Goal: Information Seeking & Learning: Learn about a topic

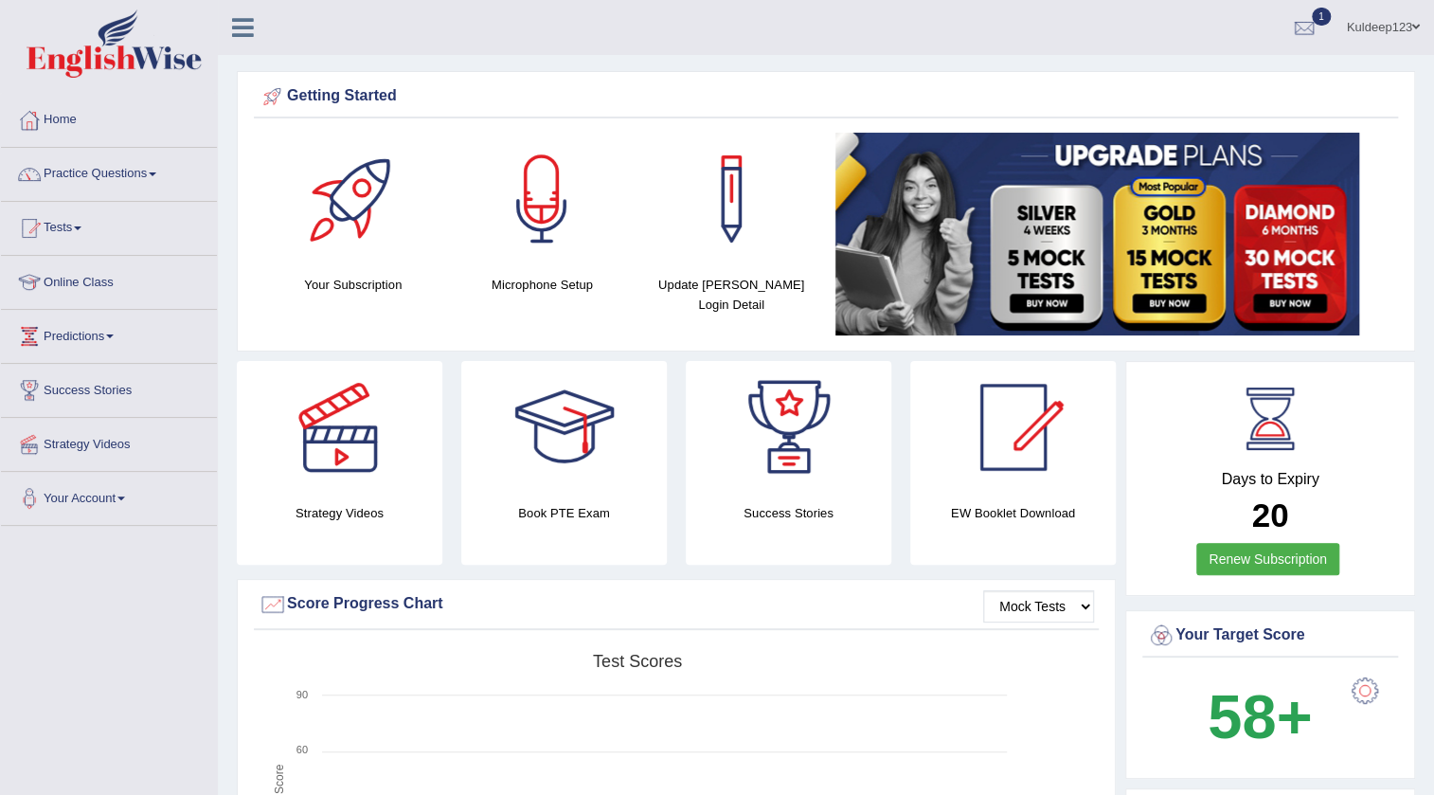
click at [1402, 25] on link "Kuldeep123" at bounding box center [1383, 24] width 101 height 49
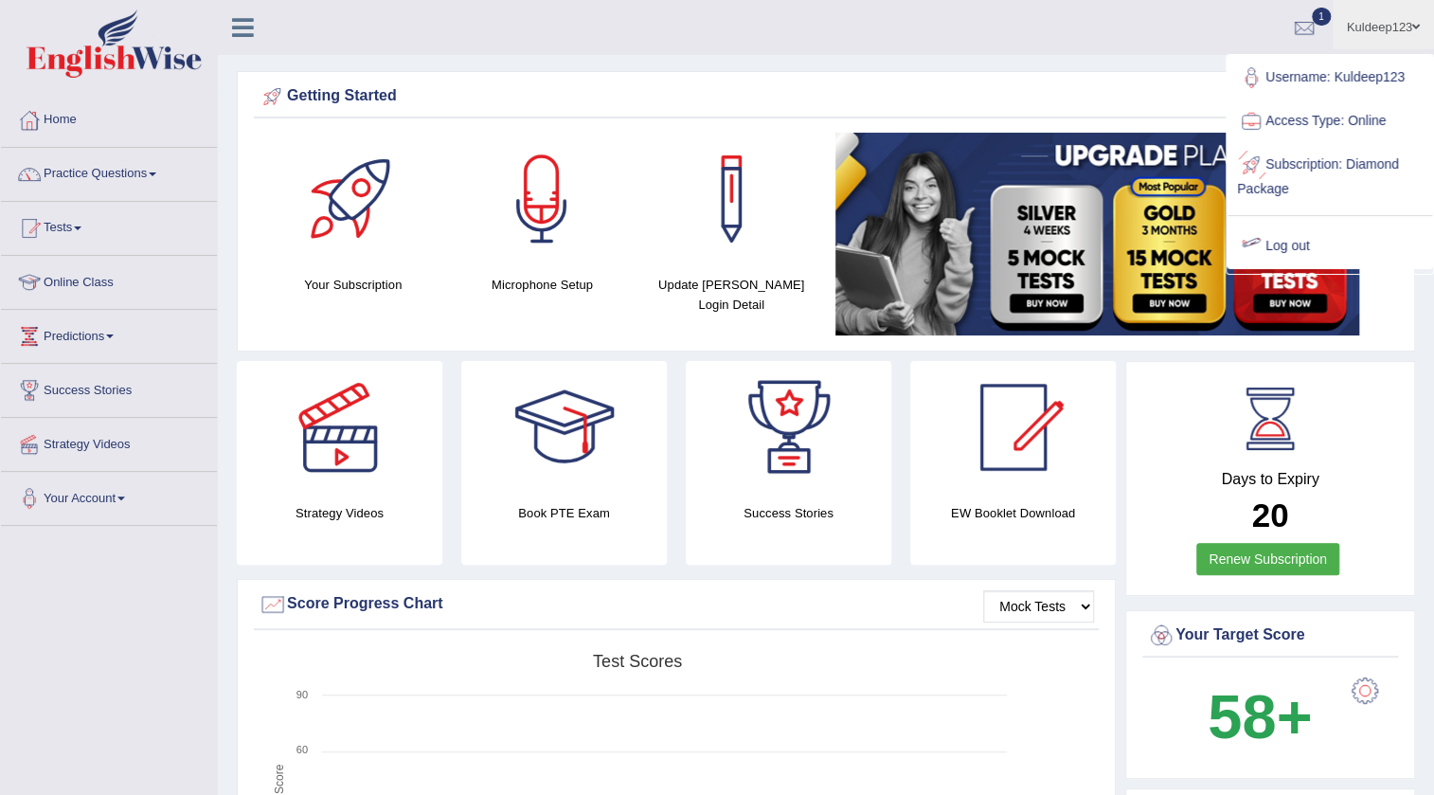
click at [1300, 244] on link "Log out" at bounding box center [1330, 247] width 205 height 44
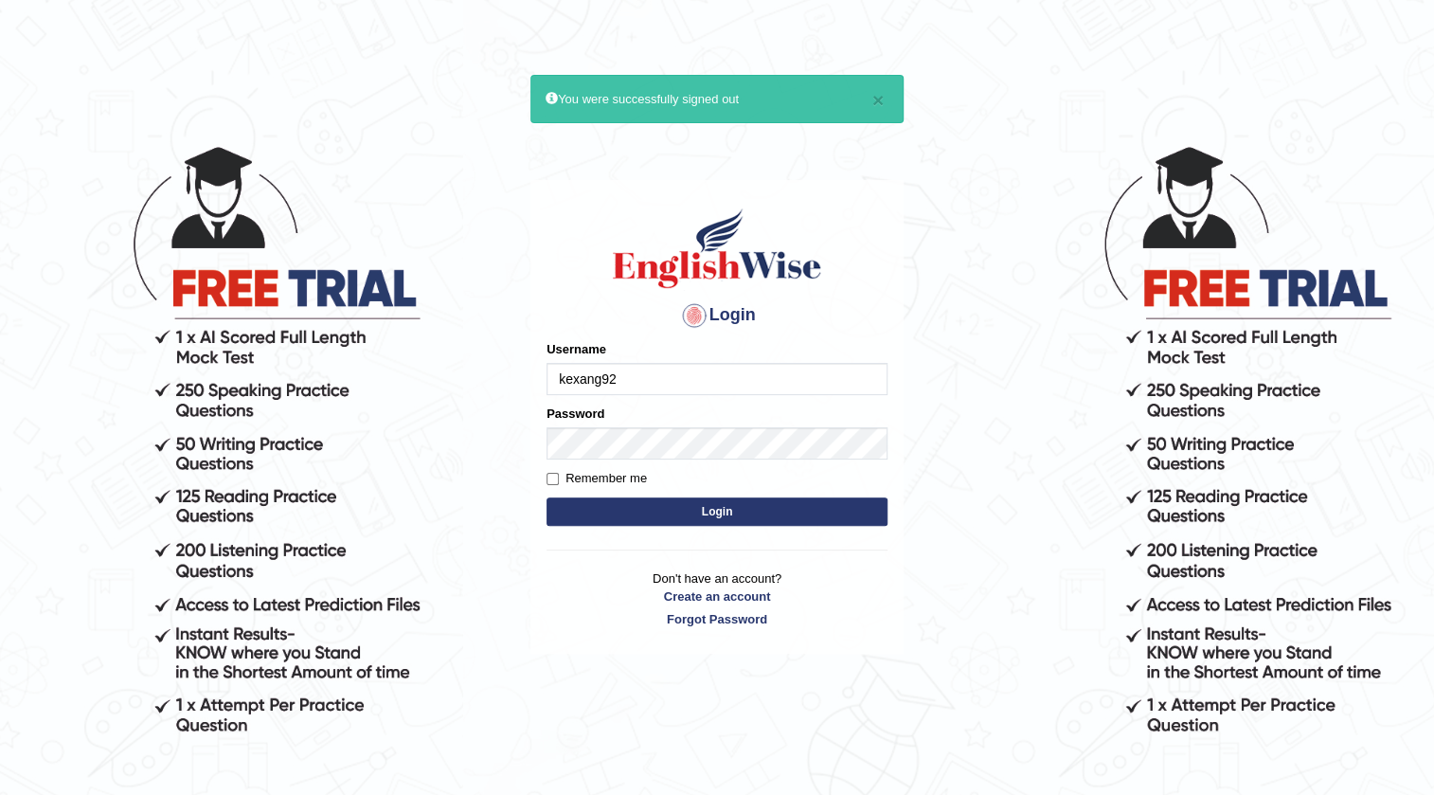
type input "kexang92"
click at [682, 515] on button "Login" at bounding box center [717, 511] width 341 height 28
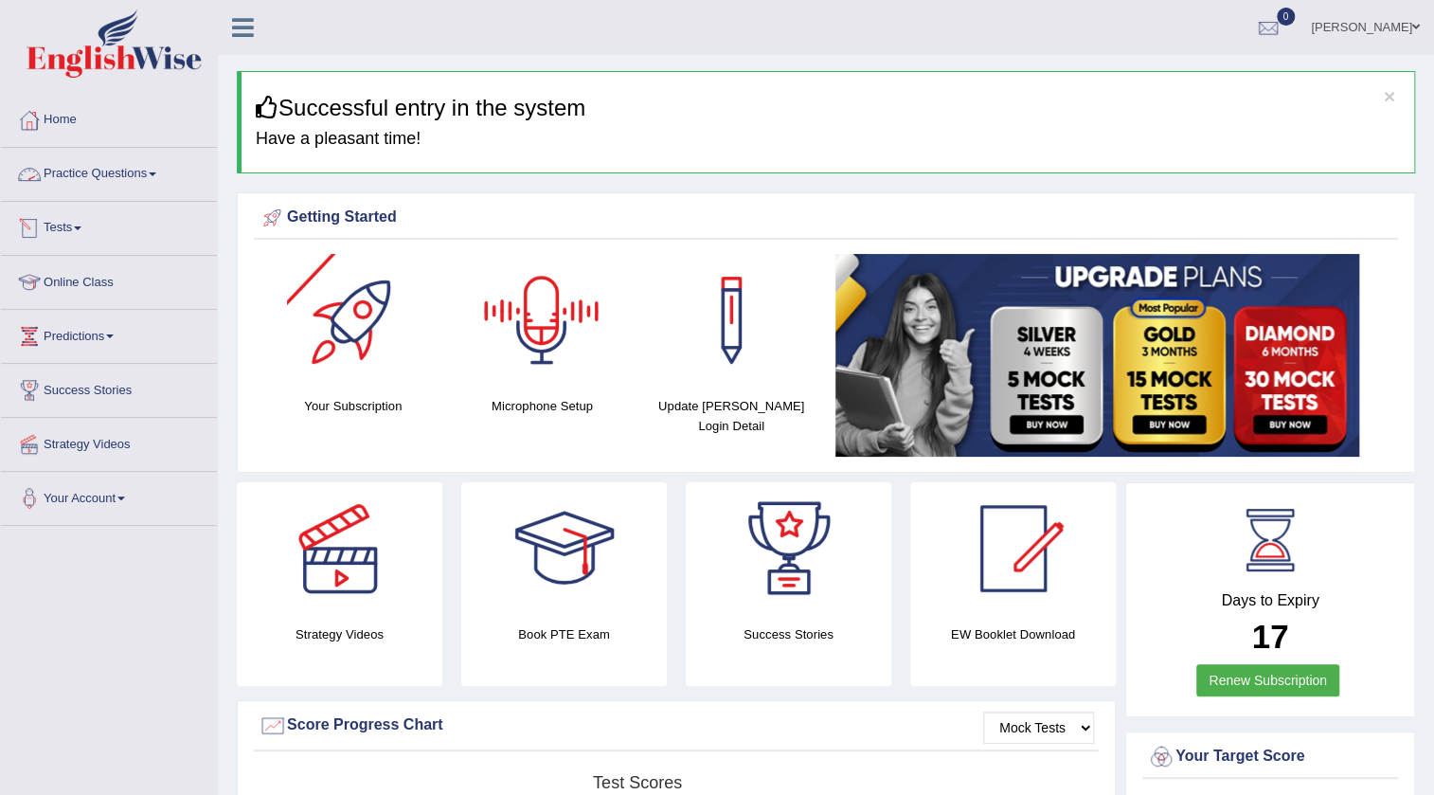
click at [146, 171] on link "Practice Questions" at bounding box center [109, 171] width 216 height 47
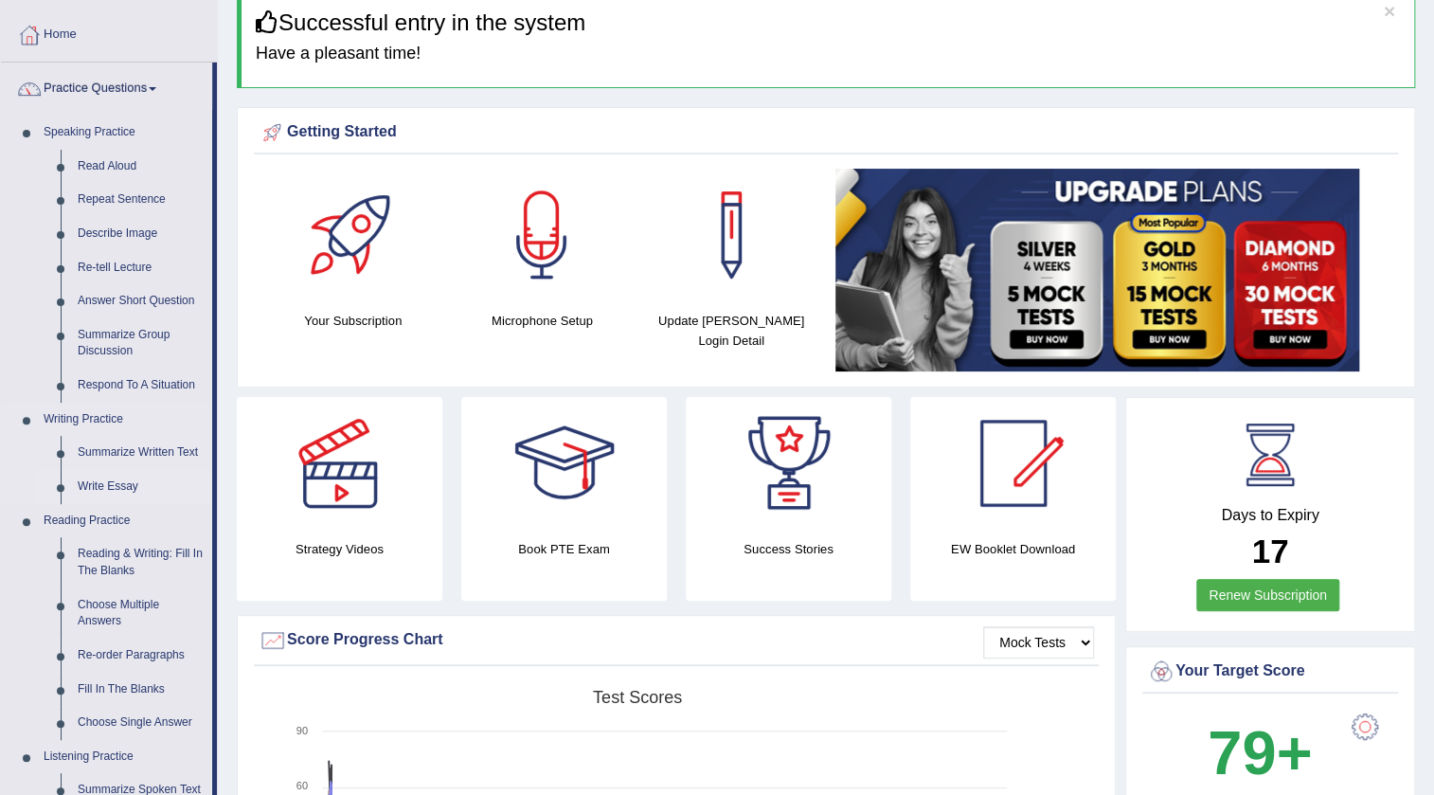
scroll to position [171, 0]
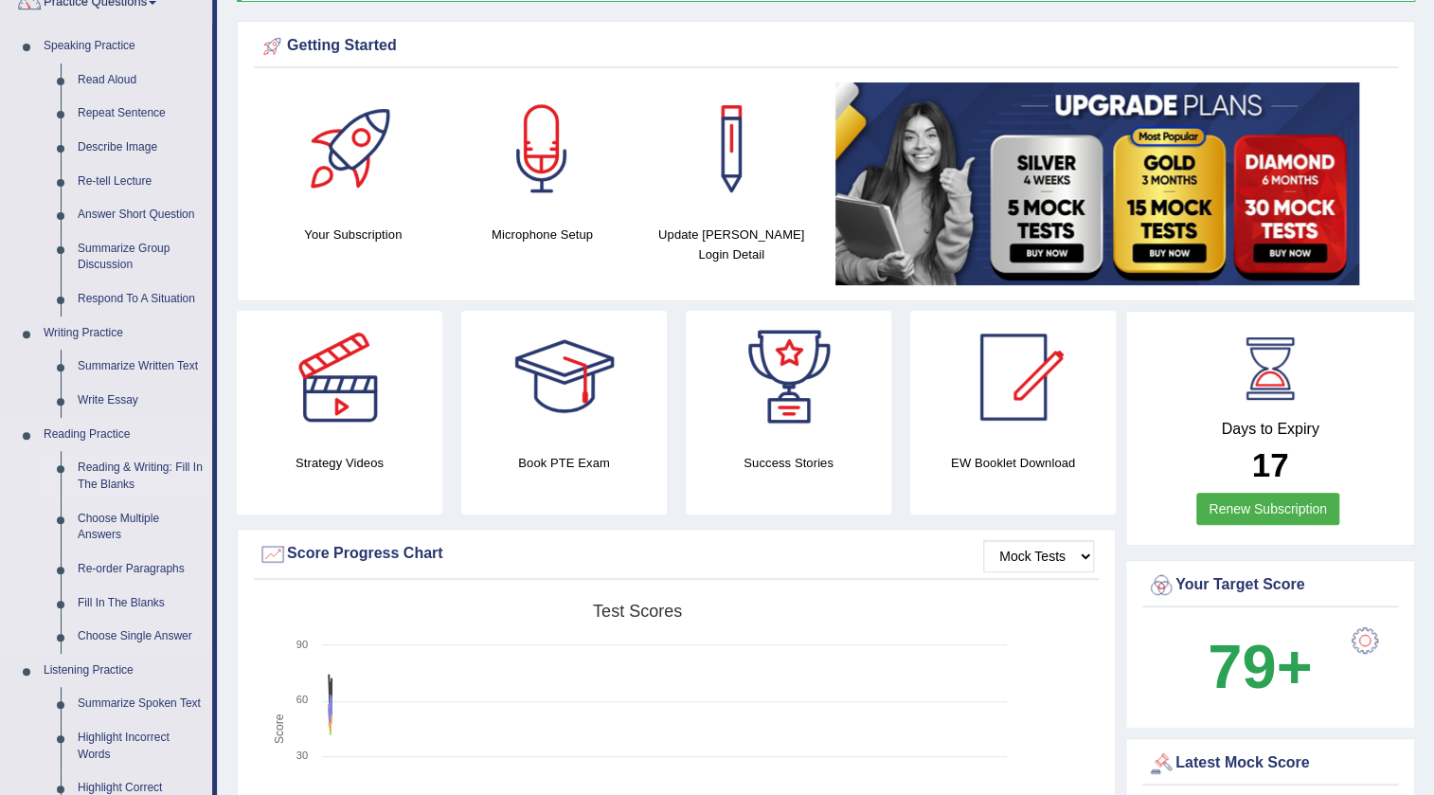
click at [129, 473] on link "Reading & Writing: Fill In The Blanks" at bounding box center [140, 476] width 143 height 50
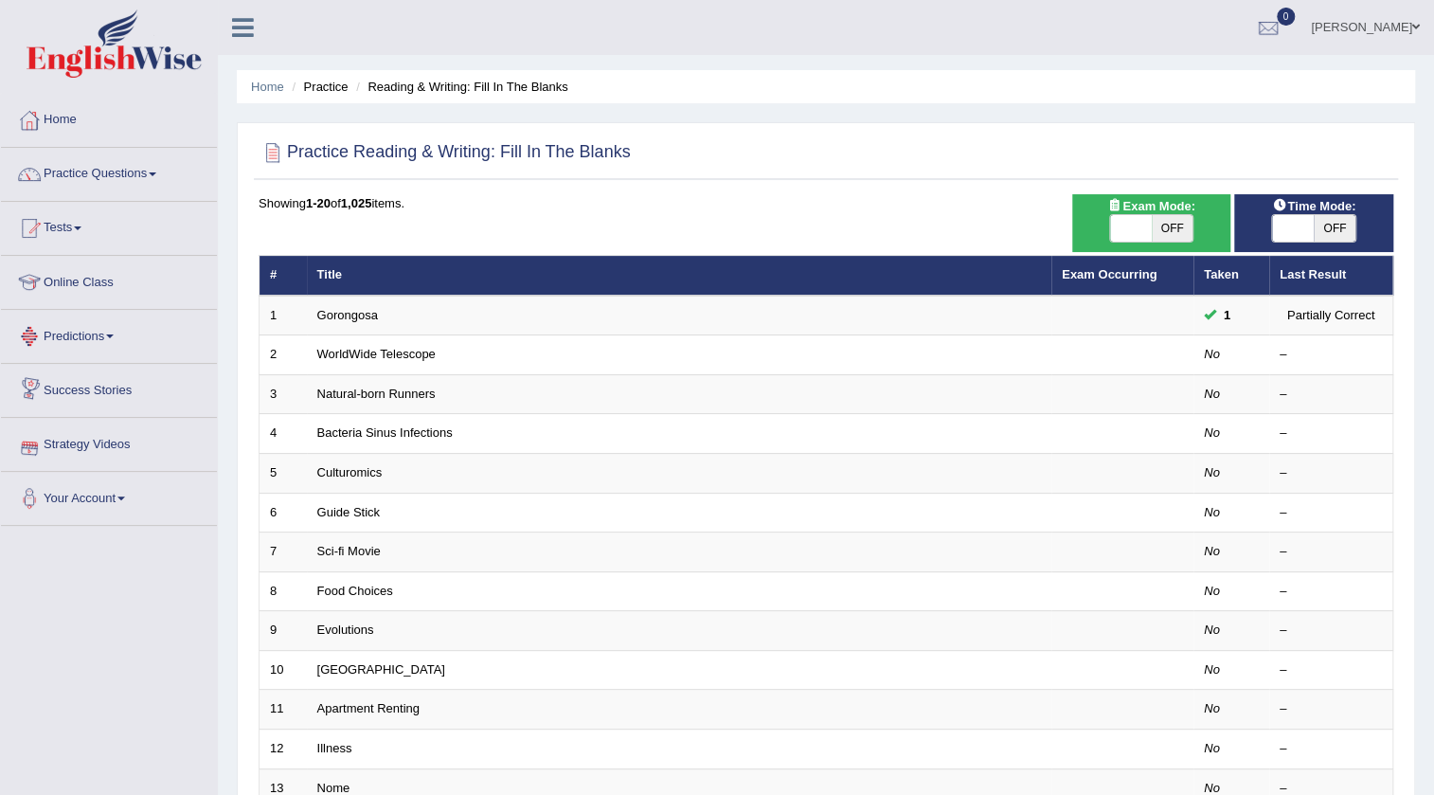
click at [1172, 226] on span "OFF" at bounding box center [1173, 228] width 42 height 27
checkbox input "true"
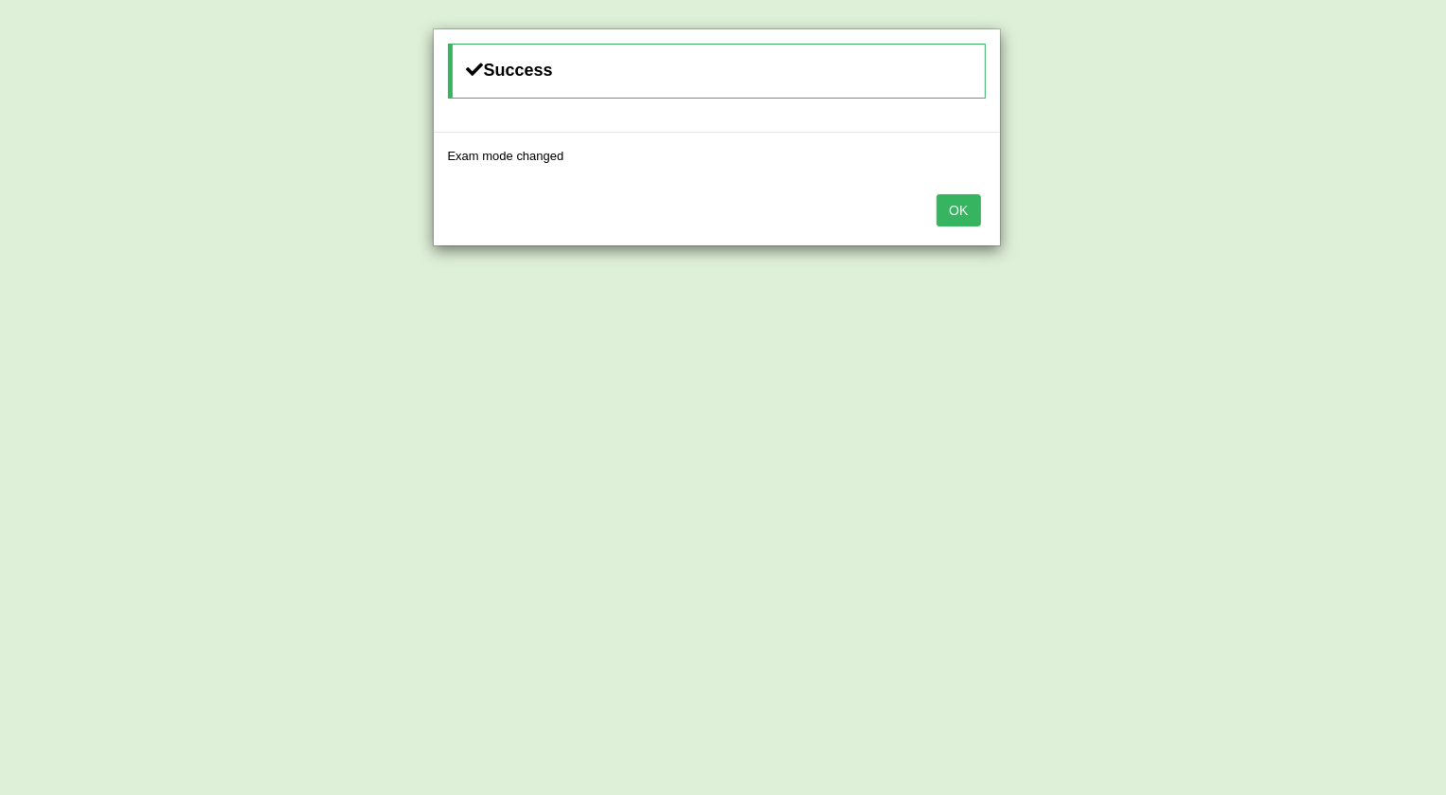
click at [962, 218] on button "OK" at bounding box center [959, 210] width 44 height 32
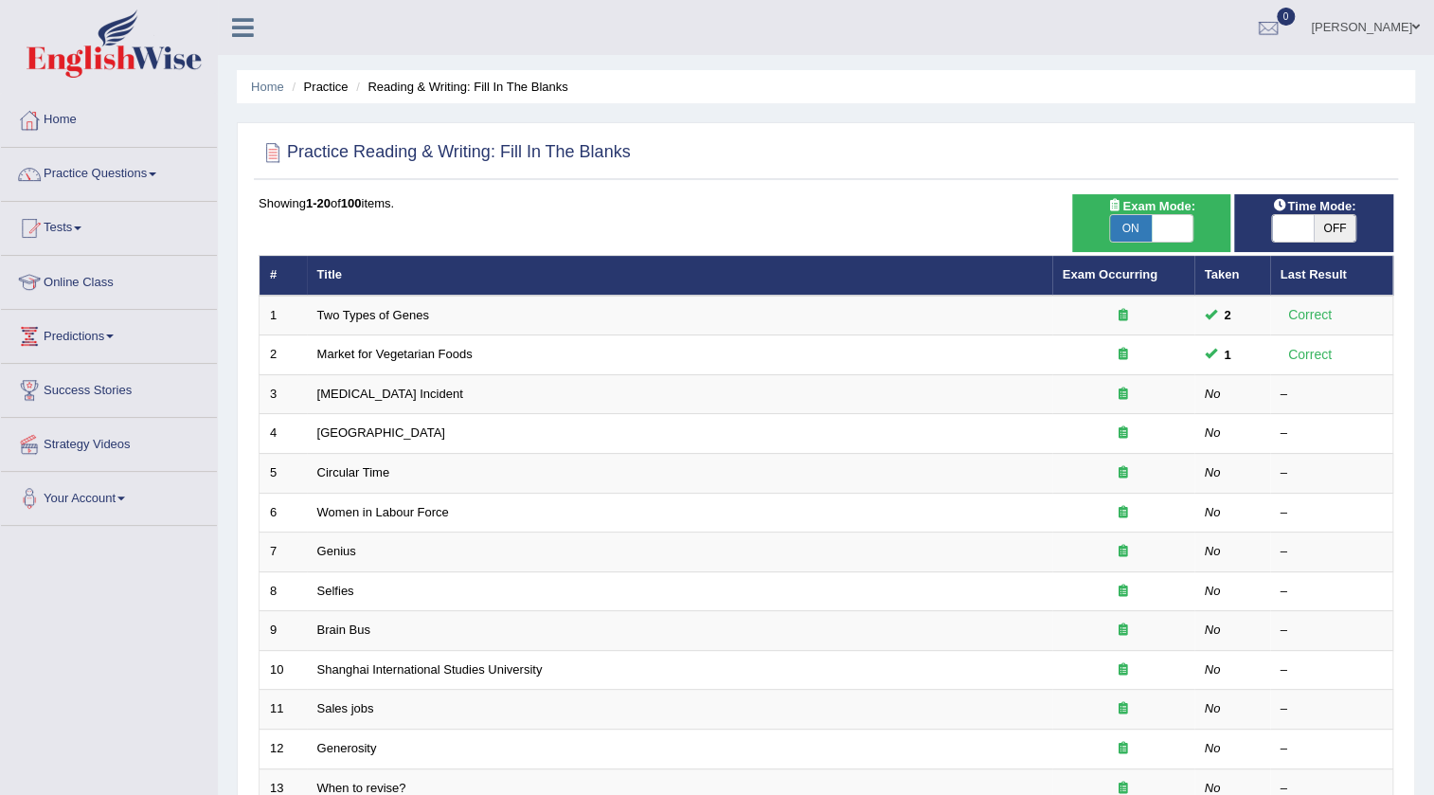
click at [1336, 217] on span "OFF" at bounding box center [1335, 228] width 42 height 27
checkbox input "true"
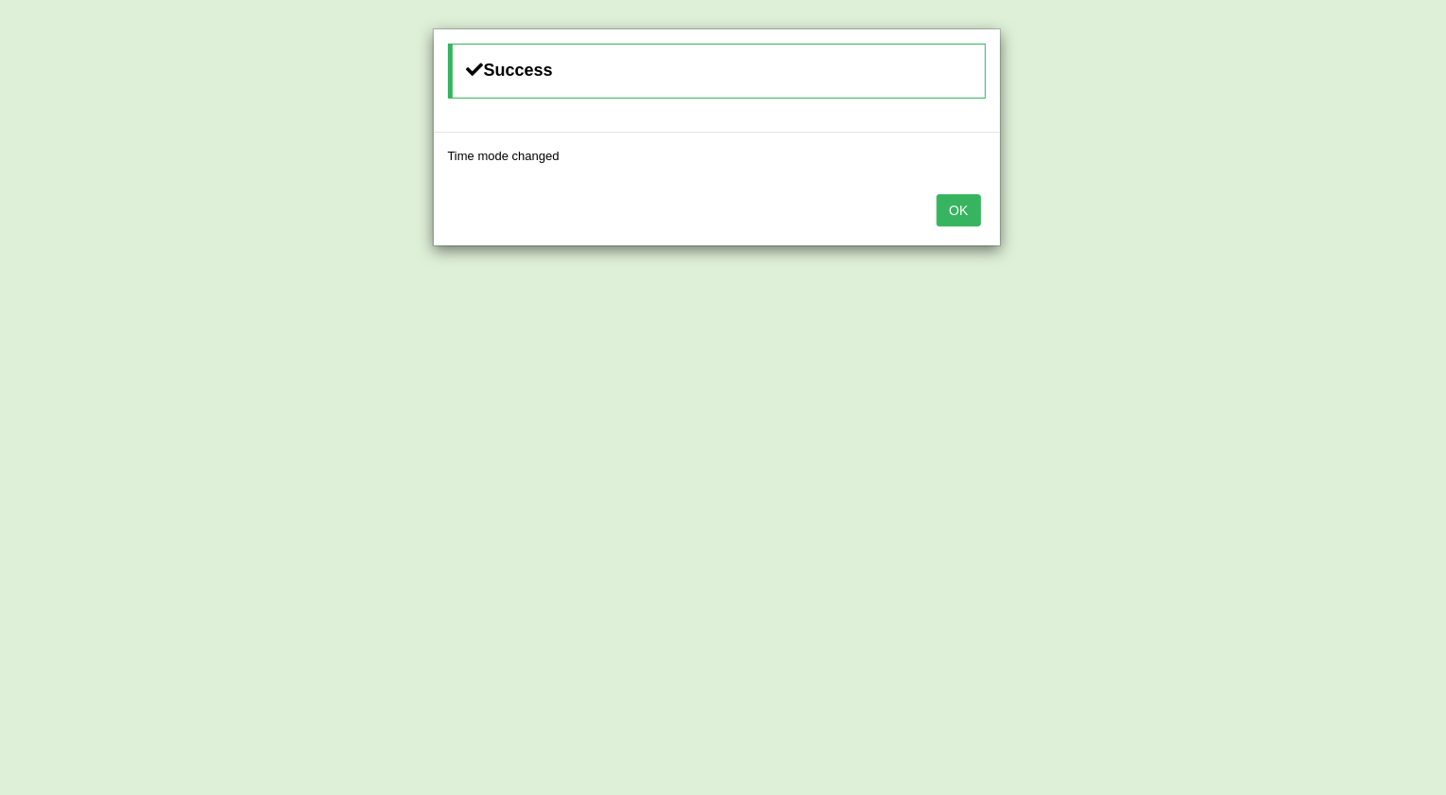
click at [971, 214] on button "OK" at bounding box center [959, 210] width 44 height 32
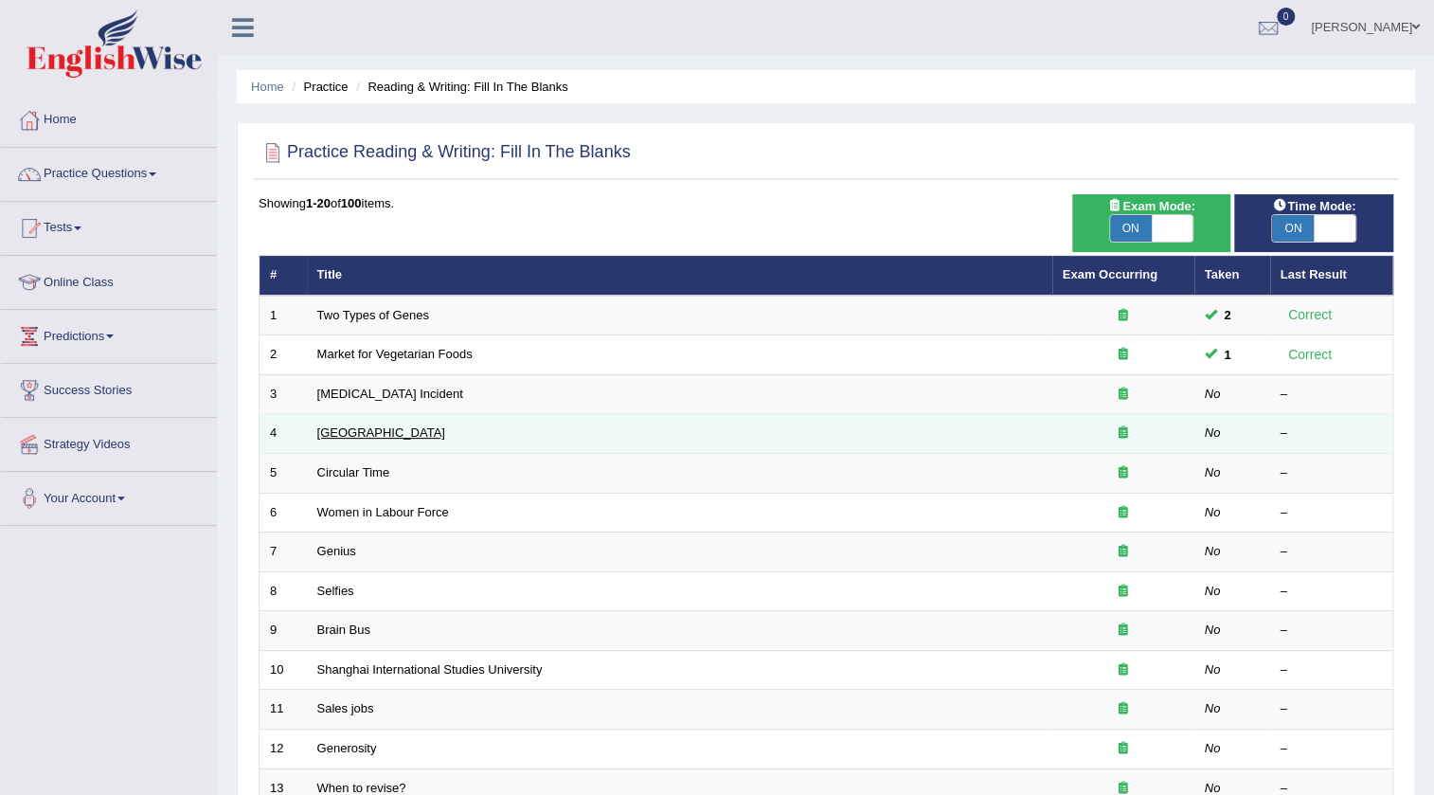
click at [341, 435] on link "[GEOGRAPHIC_DATA]" at bounding box center [381, 432] width 128 height 14
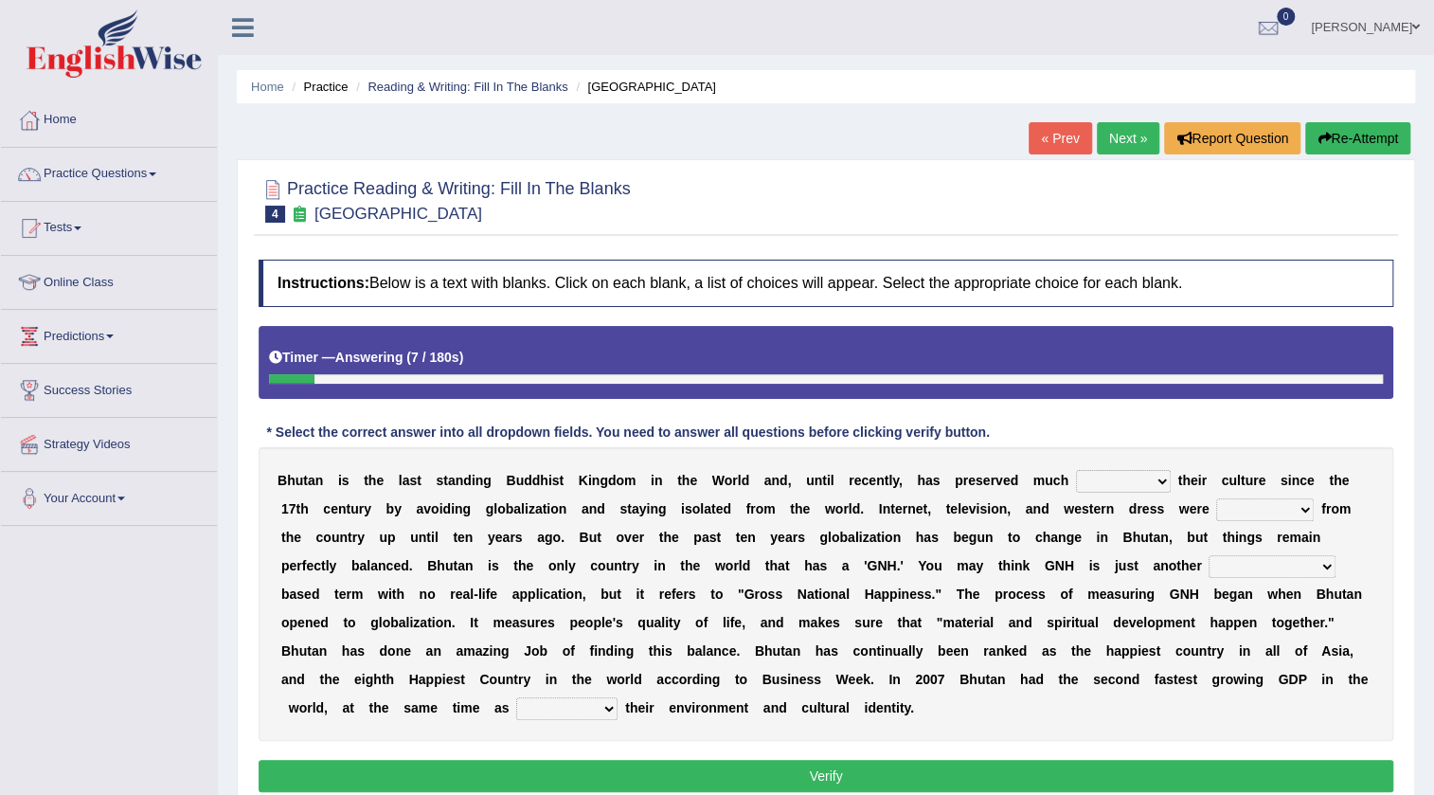
click at [1162, 481] on select "of about to for" at bounding box center [1123, 481] width 95 height 23
select select "for"
click at [1076, 470] on select "of about to for" at bounding box center [1123, 481] width 95 height 23
click at [1303, 511] on select "summoned observed displayed banned" at bounding box center [1265, 509] width 98 height 23
select select "summoned"
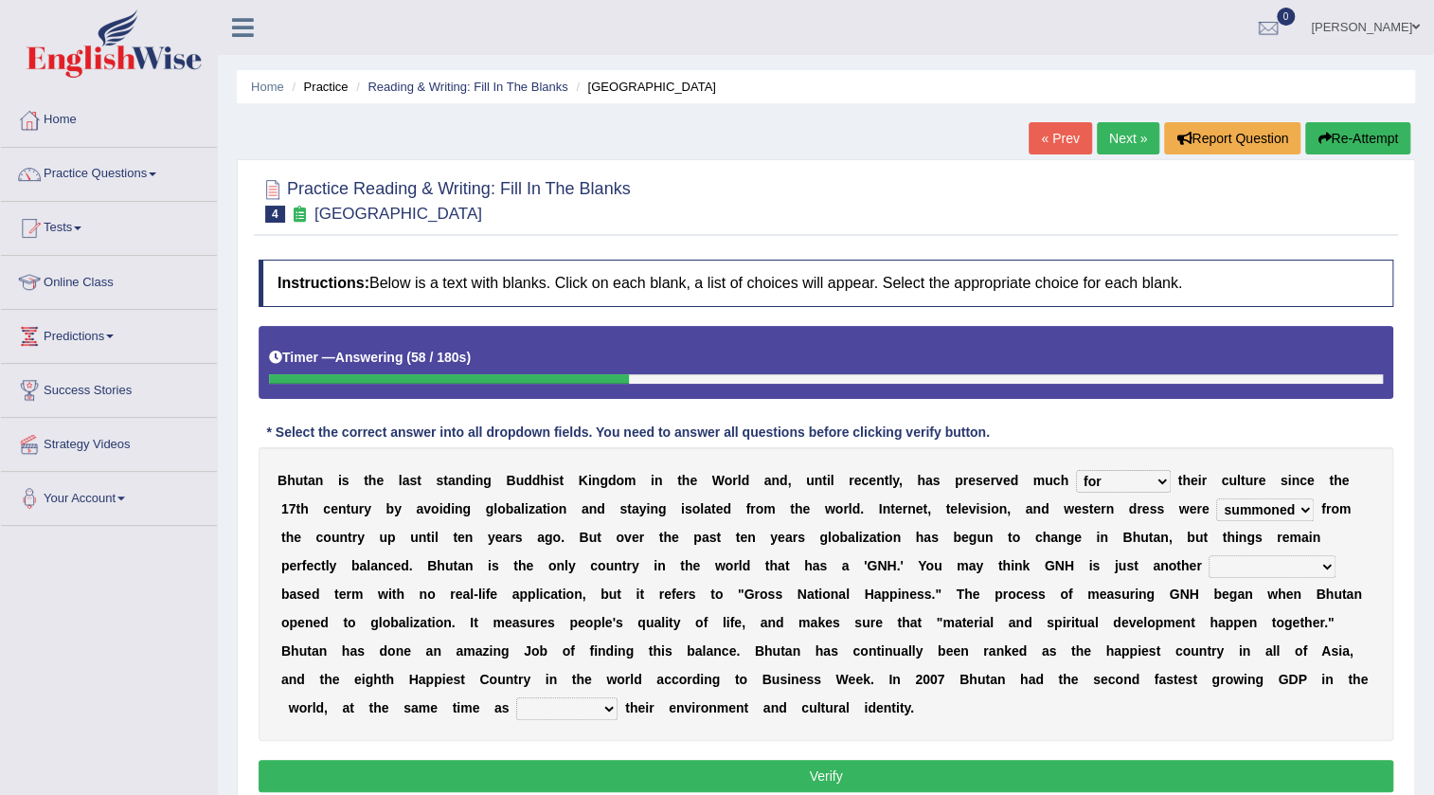
click at [1216, 498] on select "summoned observed displayed banned" at bounding box center [1265, 509] width 98 height 23
click at [1330, 561] on select "statistically barely overwhelmingly roughly" at bounding box center [1272, 566] width 127 height 23
select select "overwhelmingly"
click at [1209, 555] on select "statistically barely overwhelmingly roughly" at bounding box center [1272, 566] width 127 height 23
click at [605, 708] on select "demeaning intruding maintaining mourning" at bounding box center [566, 708] width 101 height 23
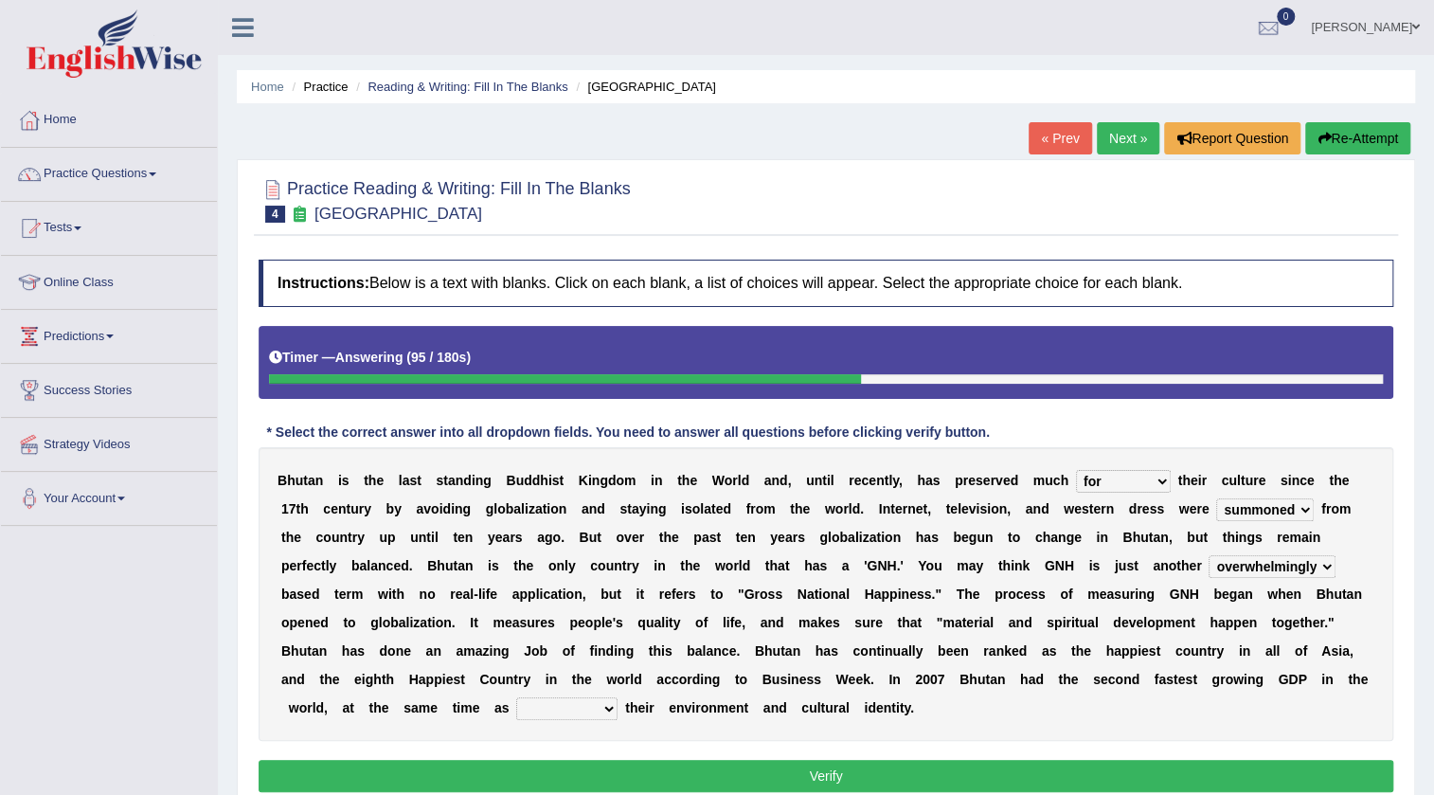
select select "maintaining"
click at [516, 697] on select "demeaning intruding maintaining mourning" at bounding box center [566, 708] width 101 height 23
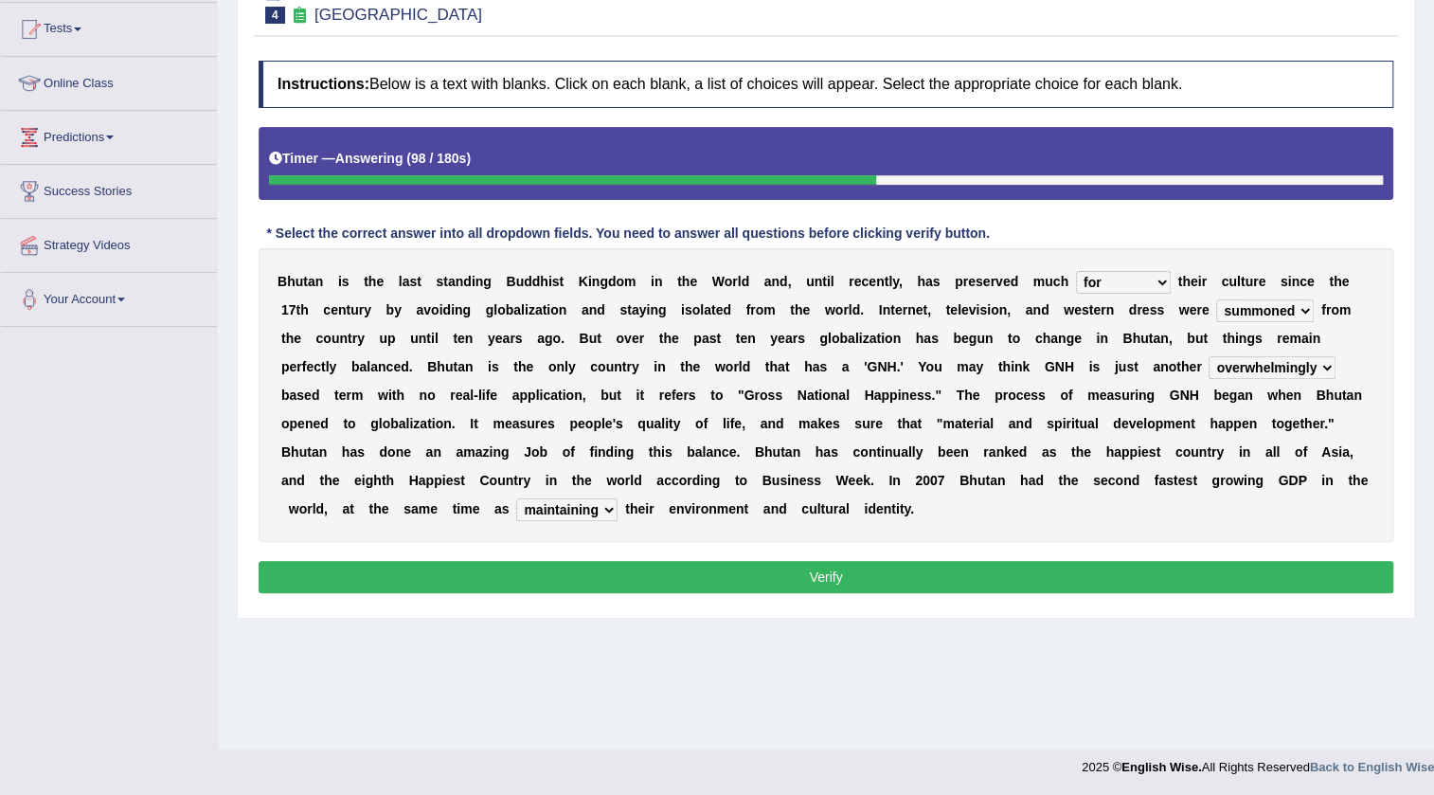
scroll to position [114, 0]
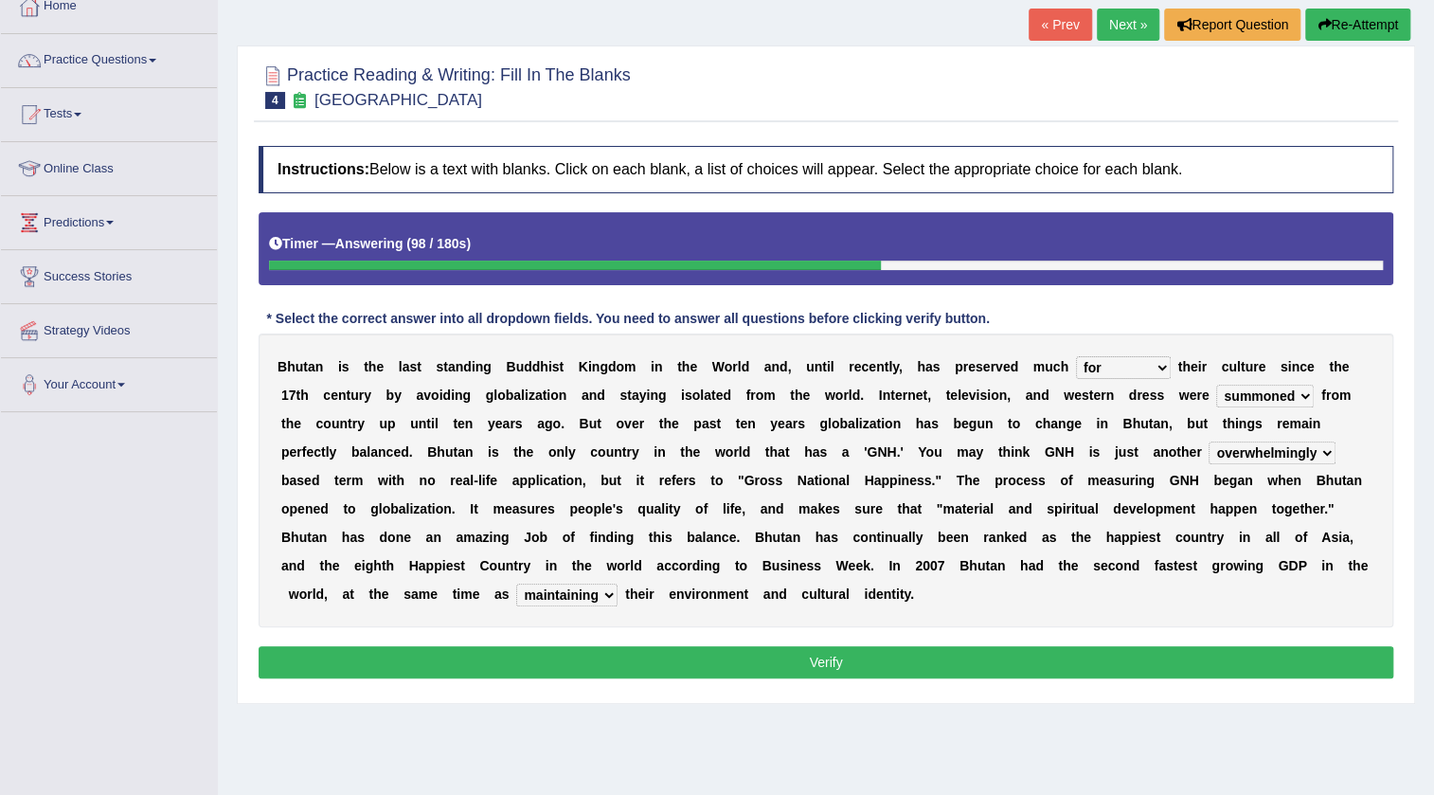
click at [842, 653] on button "Verify" at bounding box center [826, 662] width 1135 height 32
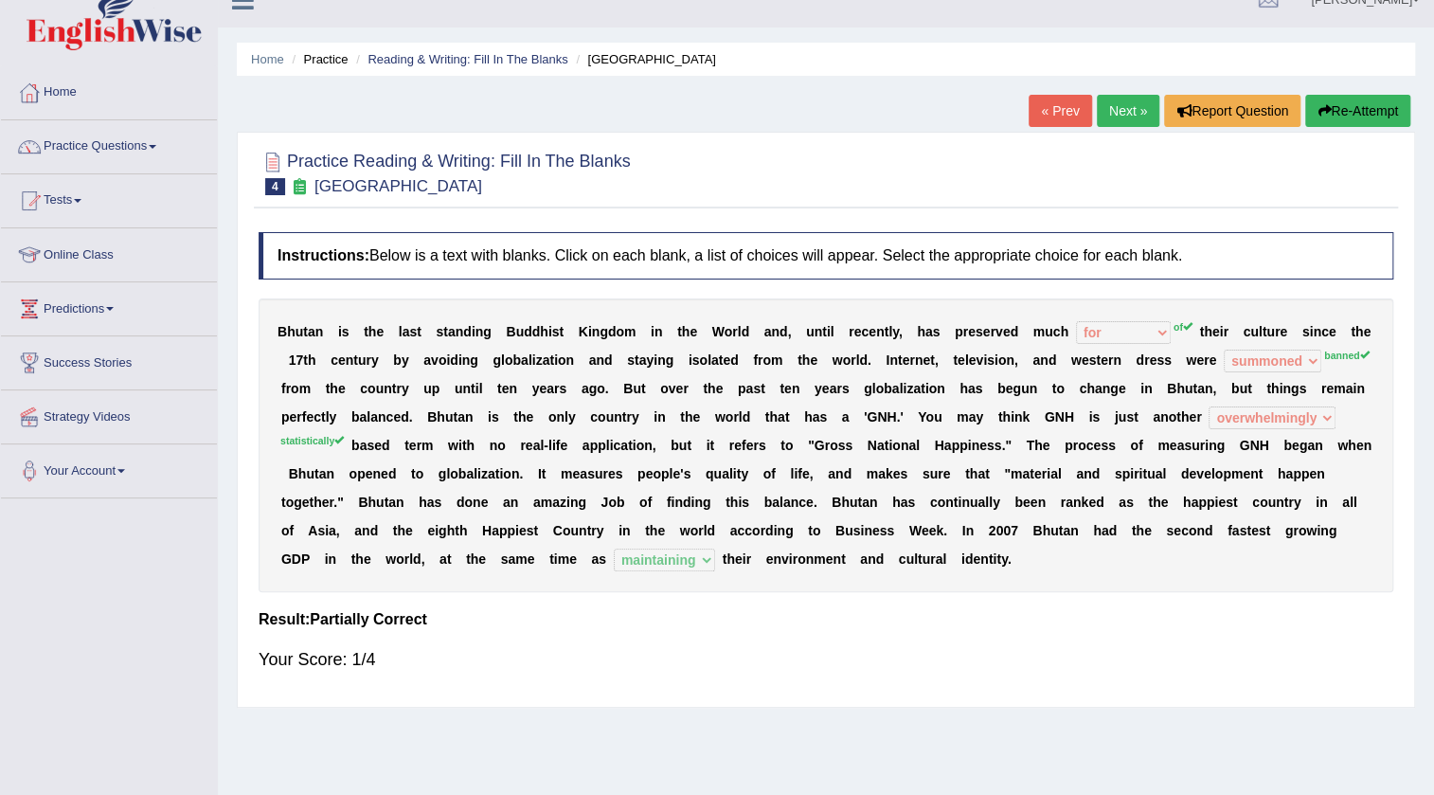
scroll to position [0, 0]
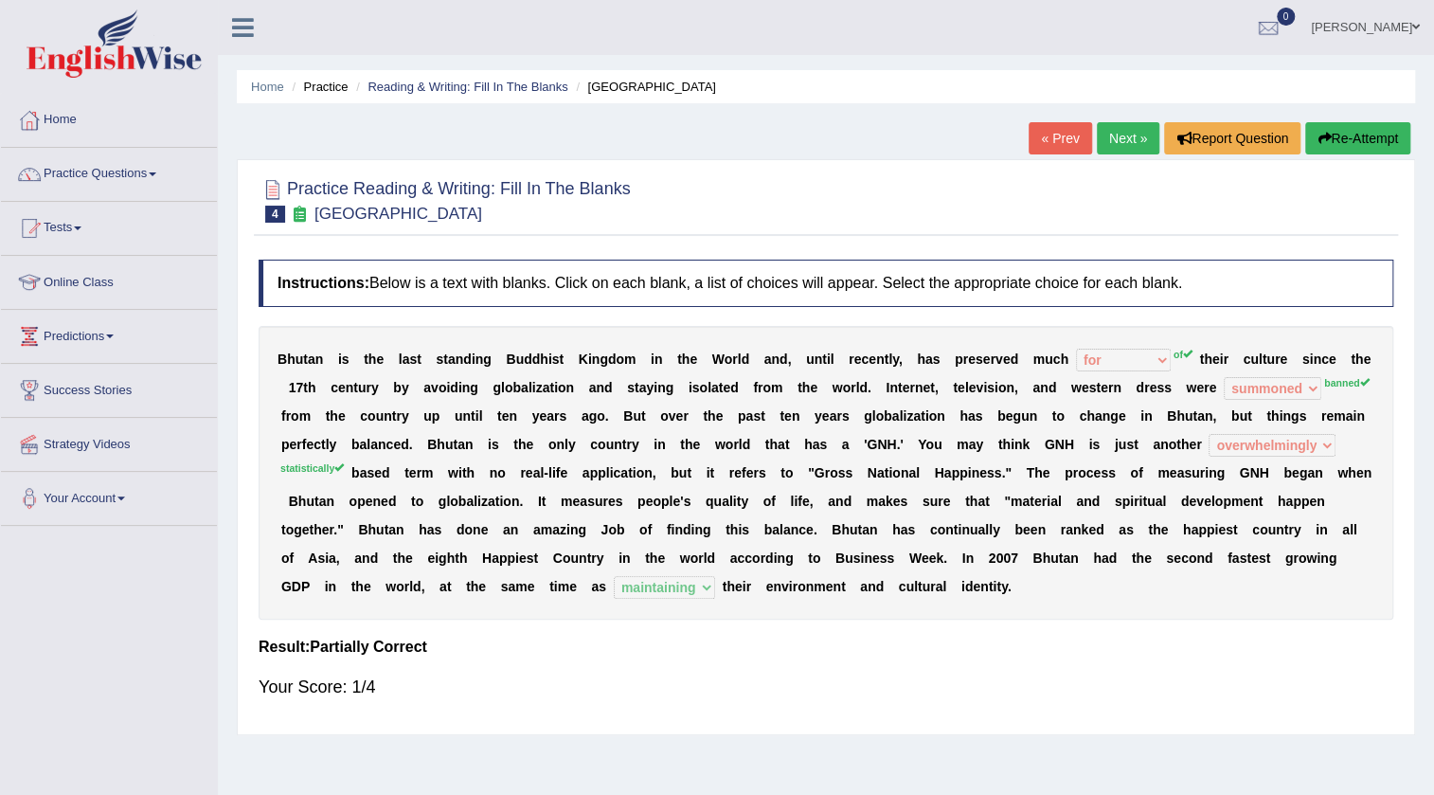
click at [1118, 137] on link "Next »" at bounding box center [1128, 138] width 63 height 32
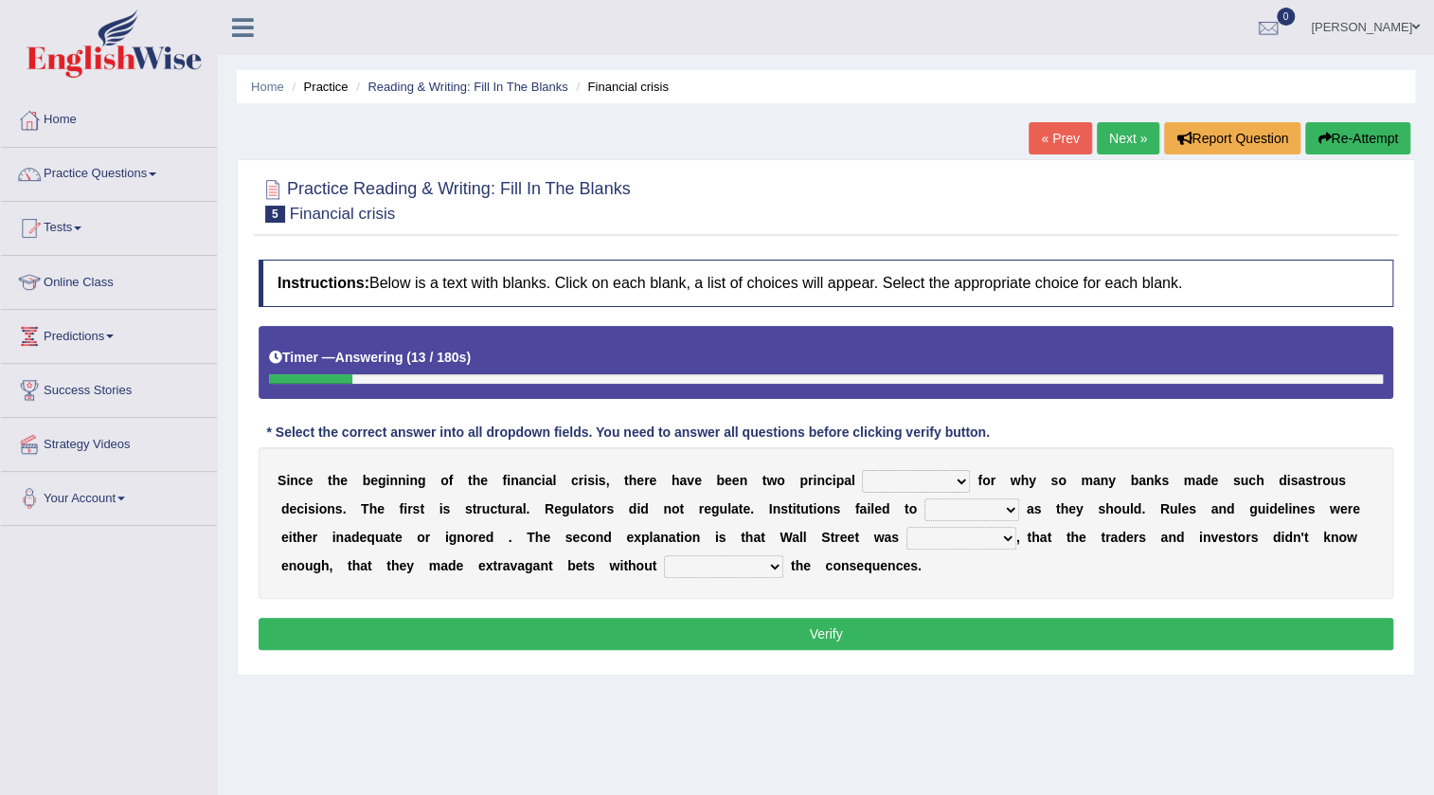
click at [955, 480] on select "explanations debates excuses examples" at bounding box center [916, 481] width 108 height 23
select select "explanations"
click at [862, 470] on select "explanations debates excuses examples" at bounding box center [916, 481] width 108 height 23
click at [1008, 510] on select "function use stabilize maintain" at bounding box center [972, 509] width 95 height 23
select select "function"
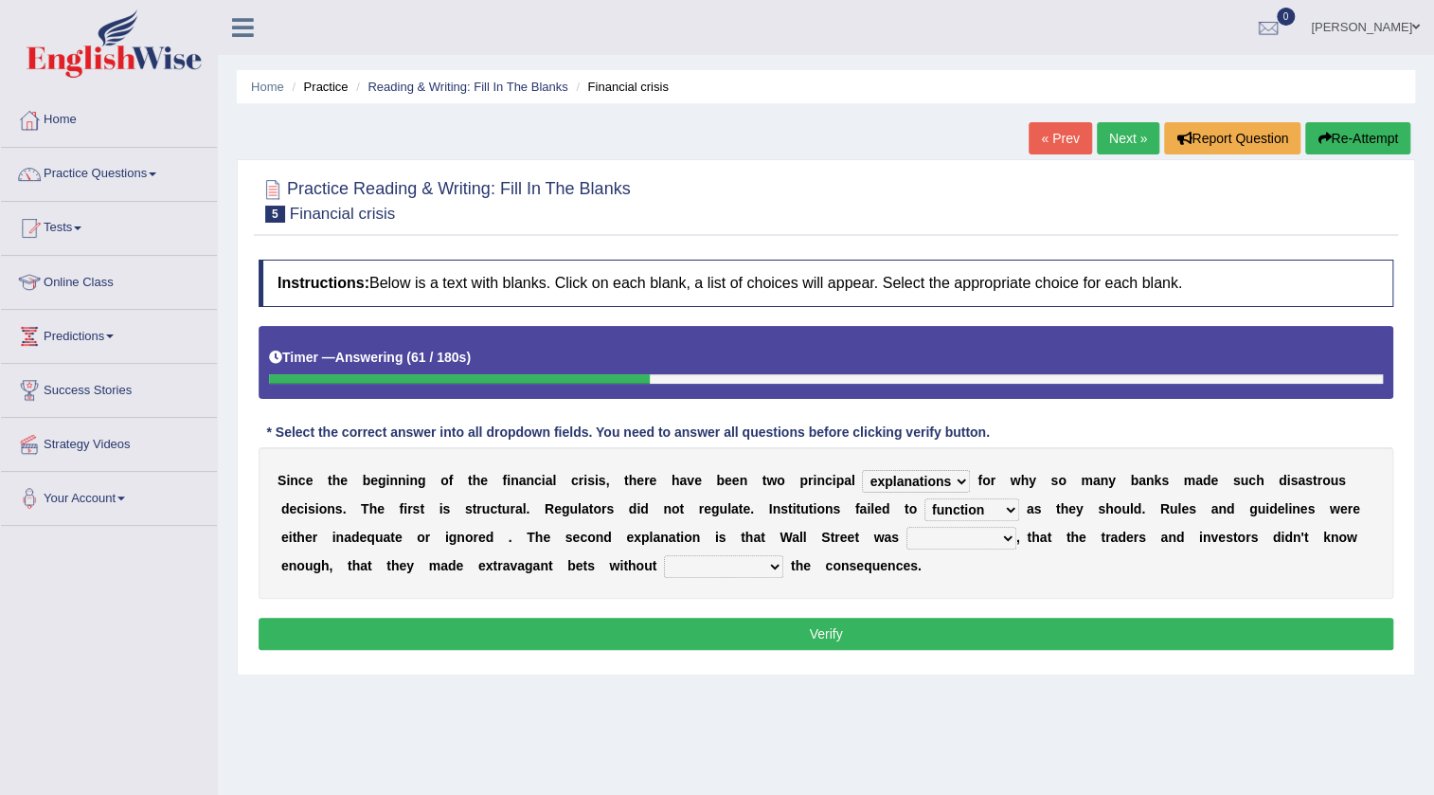
click at [925, 498] on select "function use stabilize maintain" at bounding box center [972, 509] width 95 height 23
click at [1003, 537] on select "rough rampant incompetent irresponsible" at bounding box center [962, 538] width 110 height 23
select select "incompetent"
click at [907, 527] on select "rough rampant incompetent irresponsible" at bounding box center [962, 538] width 110 height 23
click at [775, 563] on select "counting understanding correcting valuing" at bounding box center [723, 566] width 119 height 23
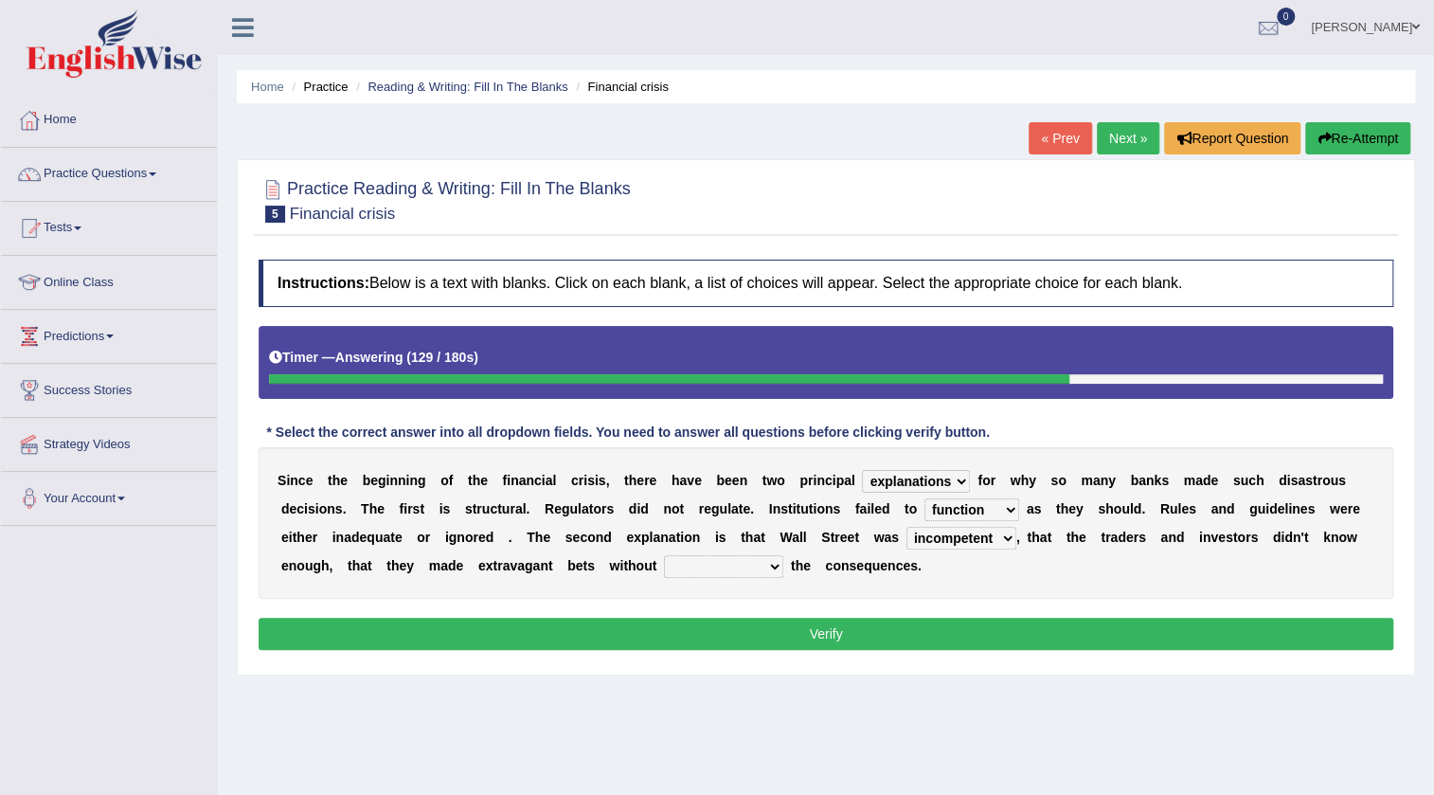
select select "understanding"
click at [664, 555] on select "counting understanding correcting valuing" at bounding box center [723, 566] width 119 height 23
click at [822, 632] on button "Verify" at bounding box center [826, 634] width 1135 height 32
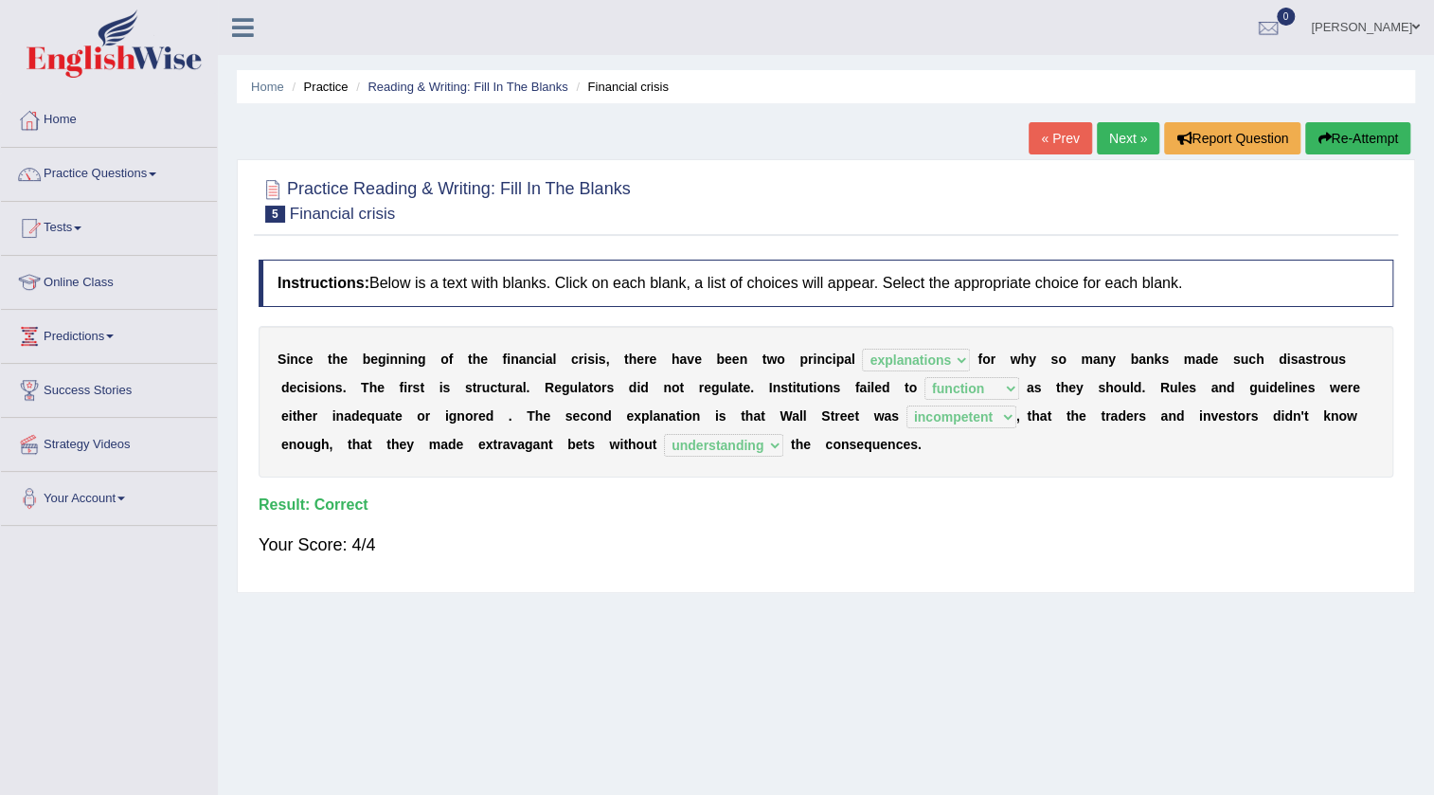
click at [1127, 137] on link "Next »" at bounding box center [1128, 138] width 63 height 32
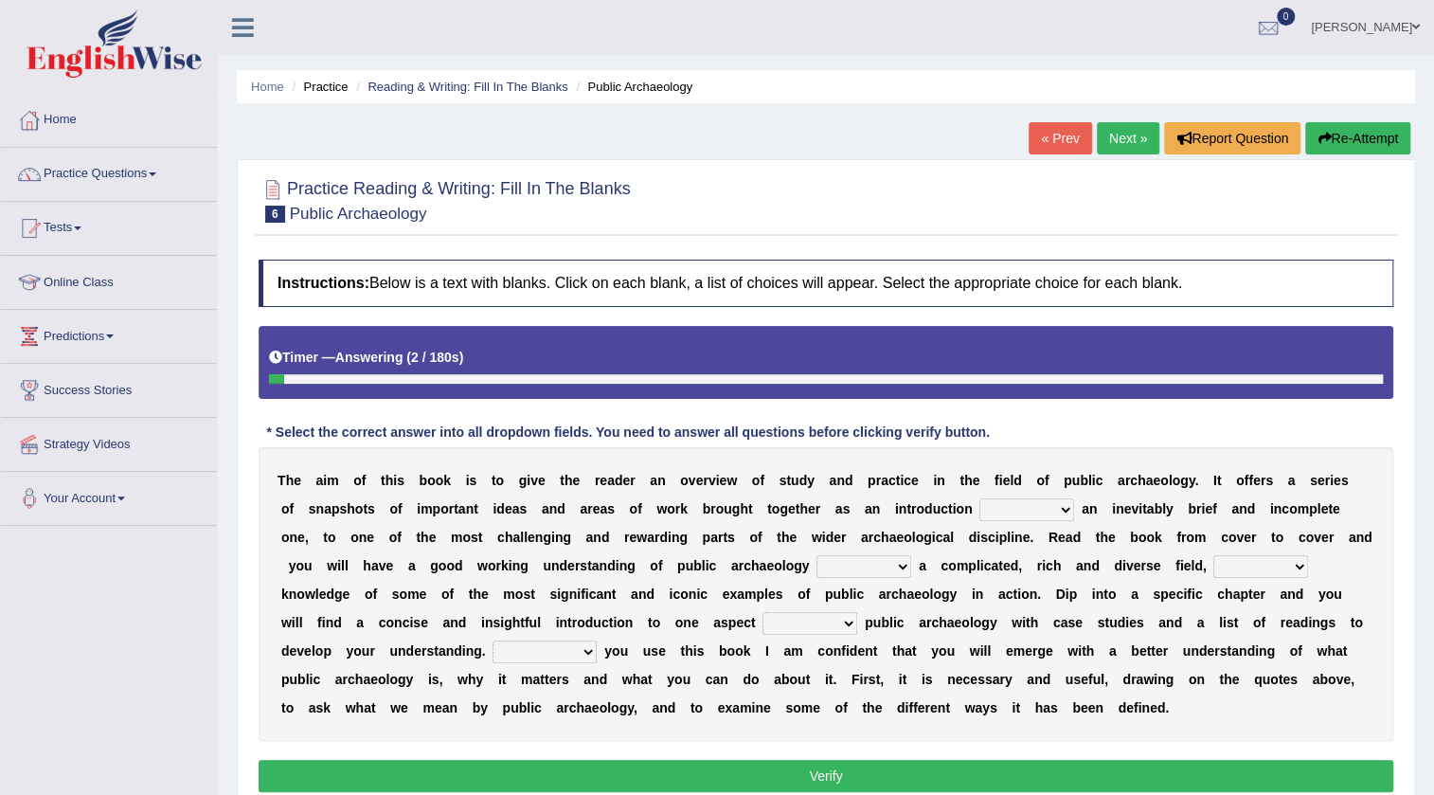
scroll to position [85, 0]
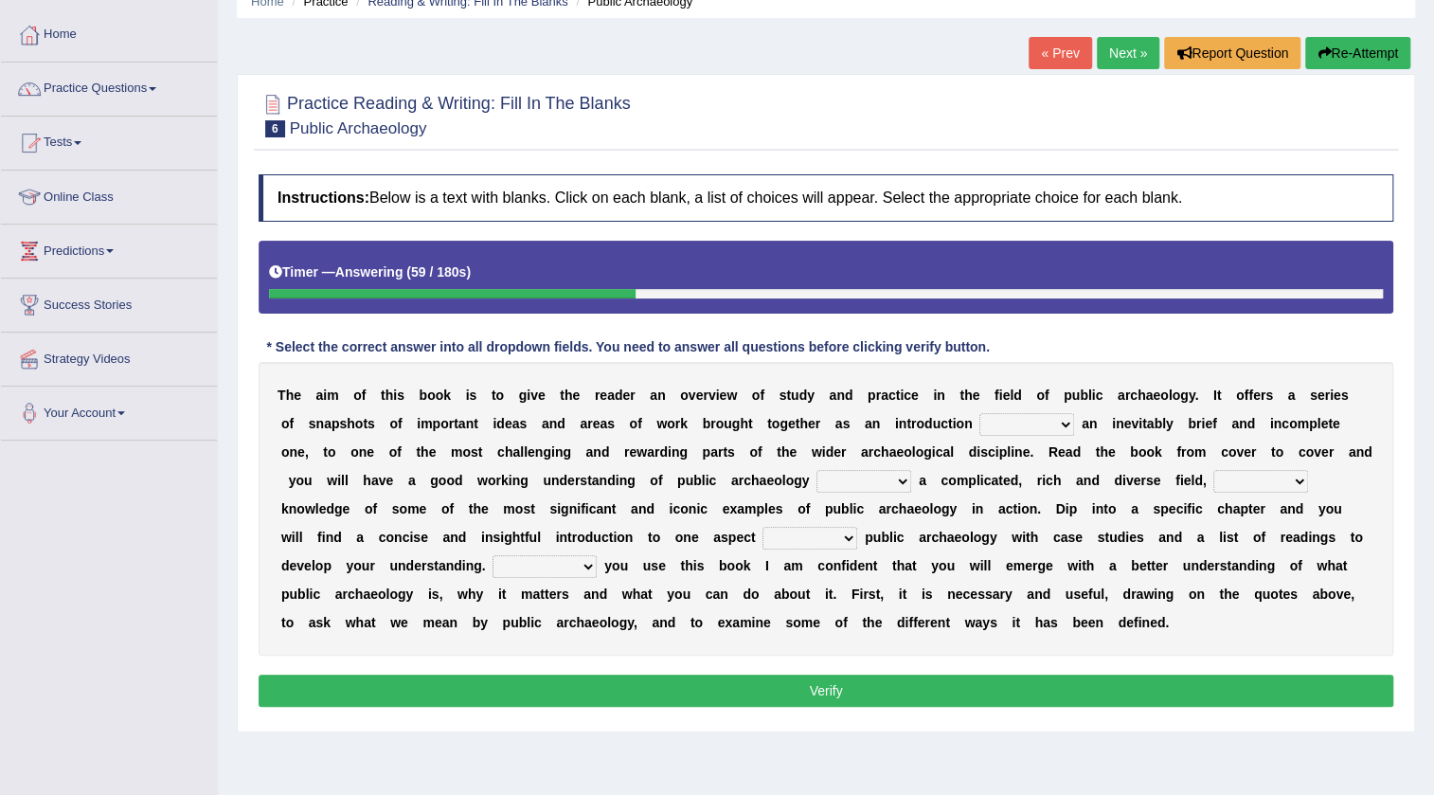
click at [134, 85] on link "Practice Questions" at bounding box center [109, 86] width 216 height 47
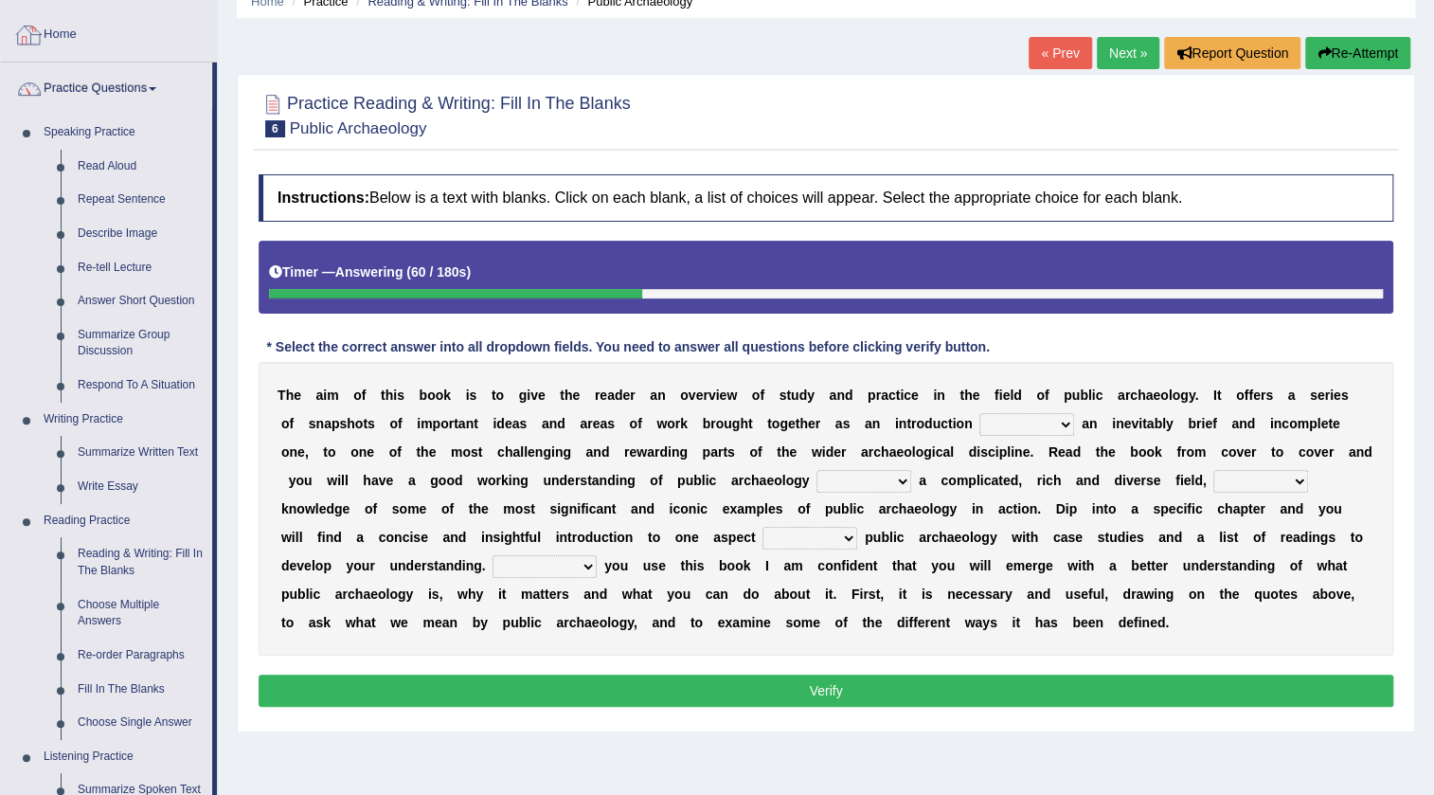
click at [61, 30] on link "Home" at bounding box center [109, 32] width 216 height 47
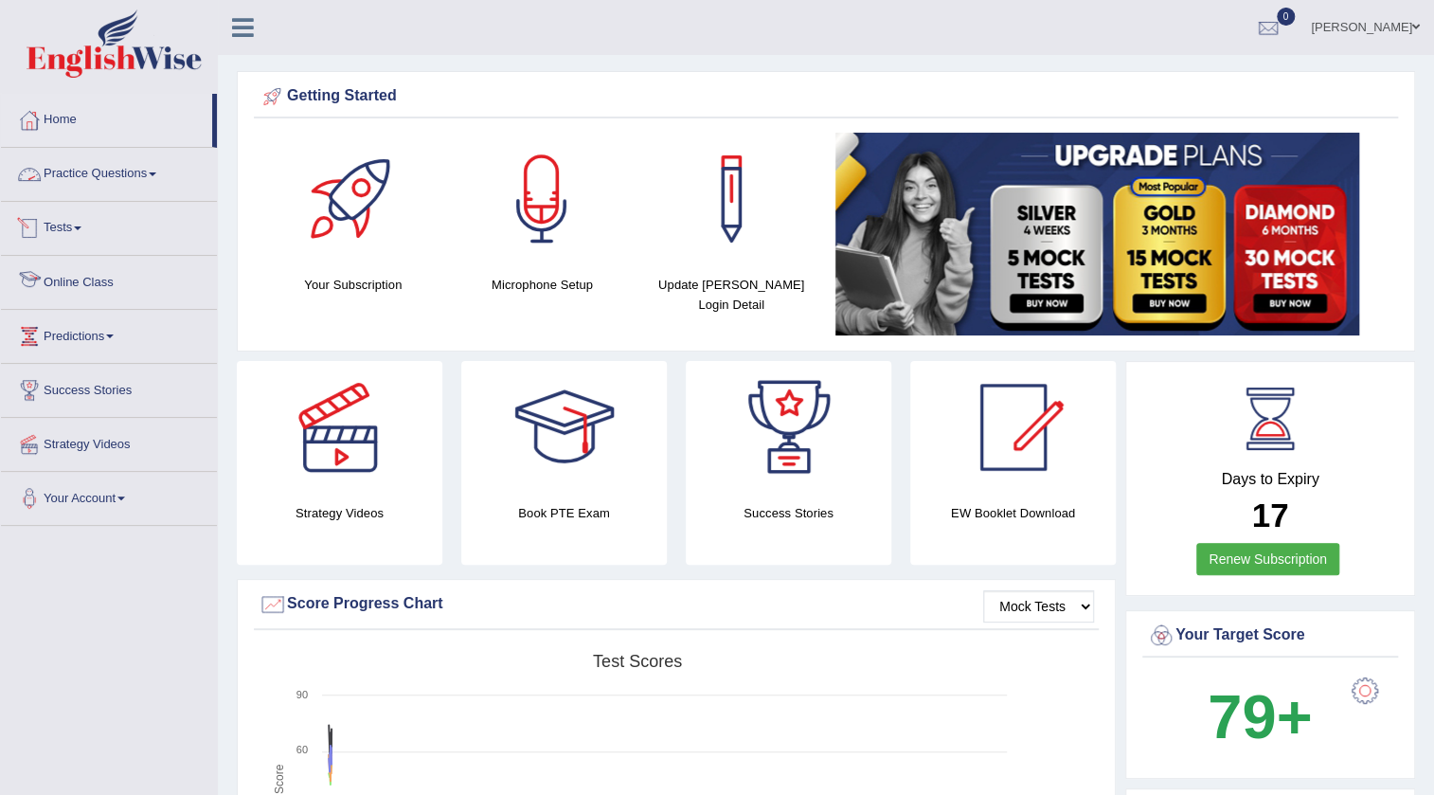
click at [96, 171] on link "Practice Questions" at bounding box center [109, 171] width 216 height 47
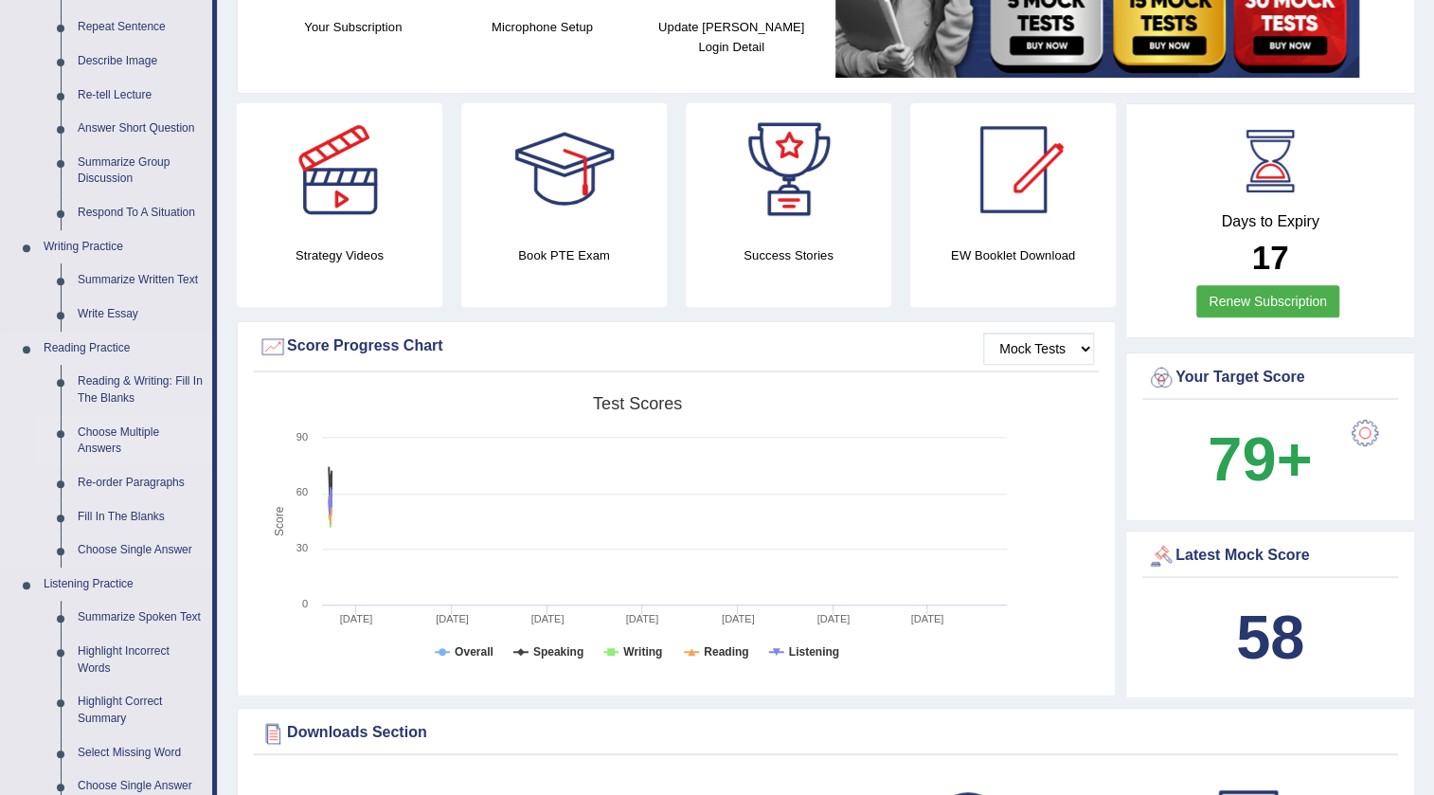
scroll to position [171, 0]
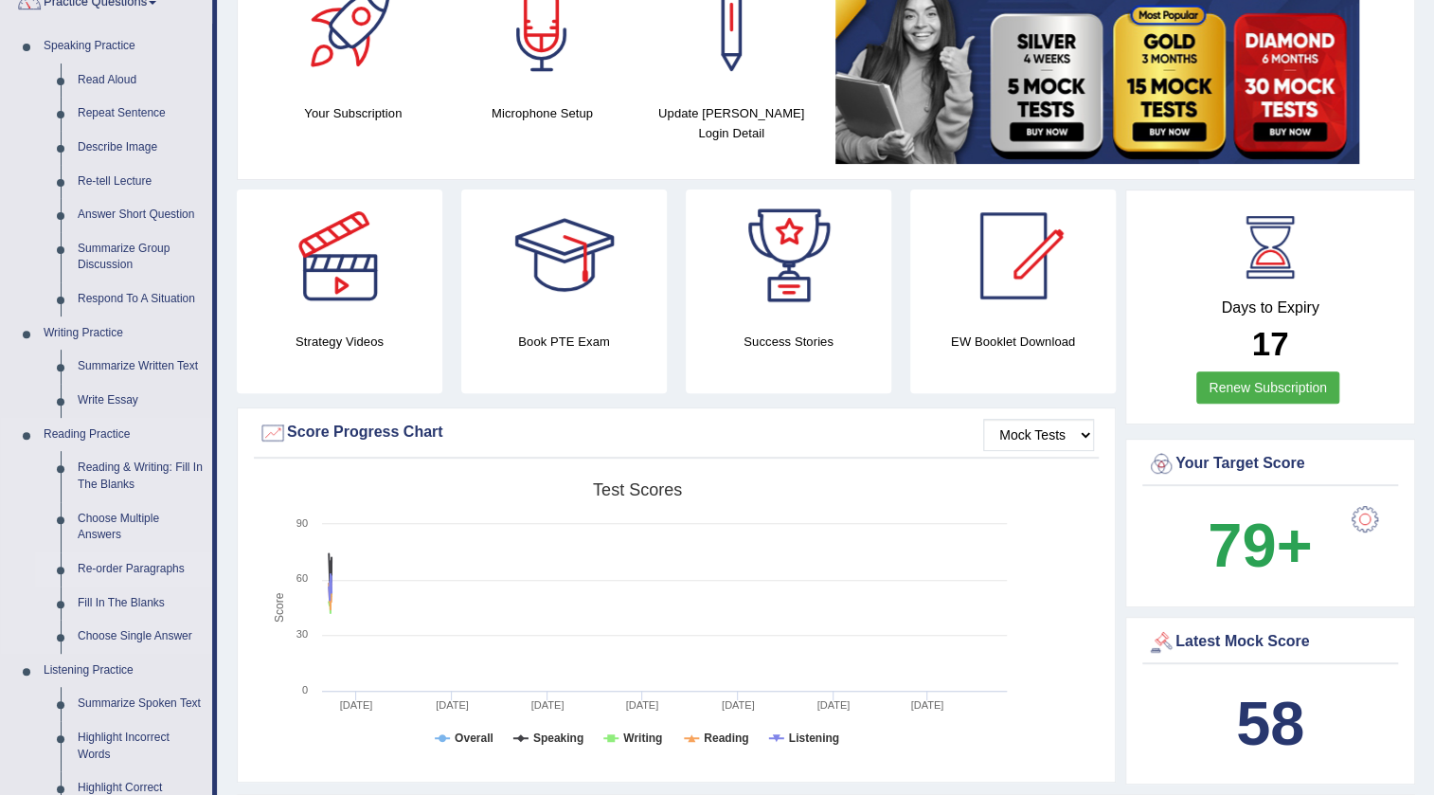
click at [126, 568] on link "Re-order Paragraphs" at bounding box center [140, 569] width 143 height 34
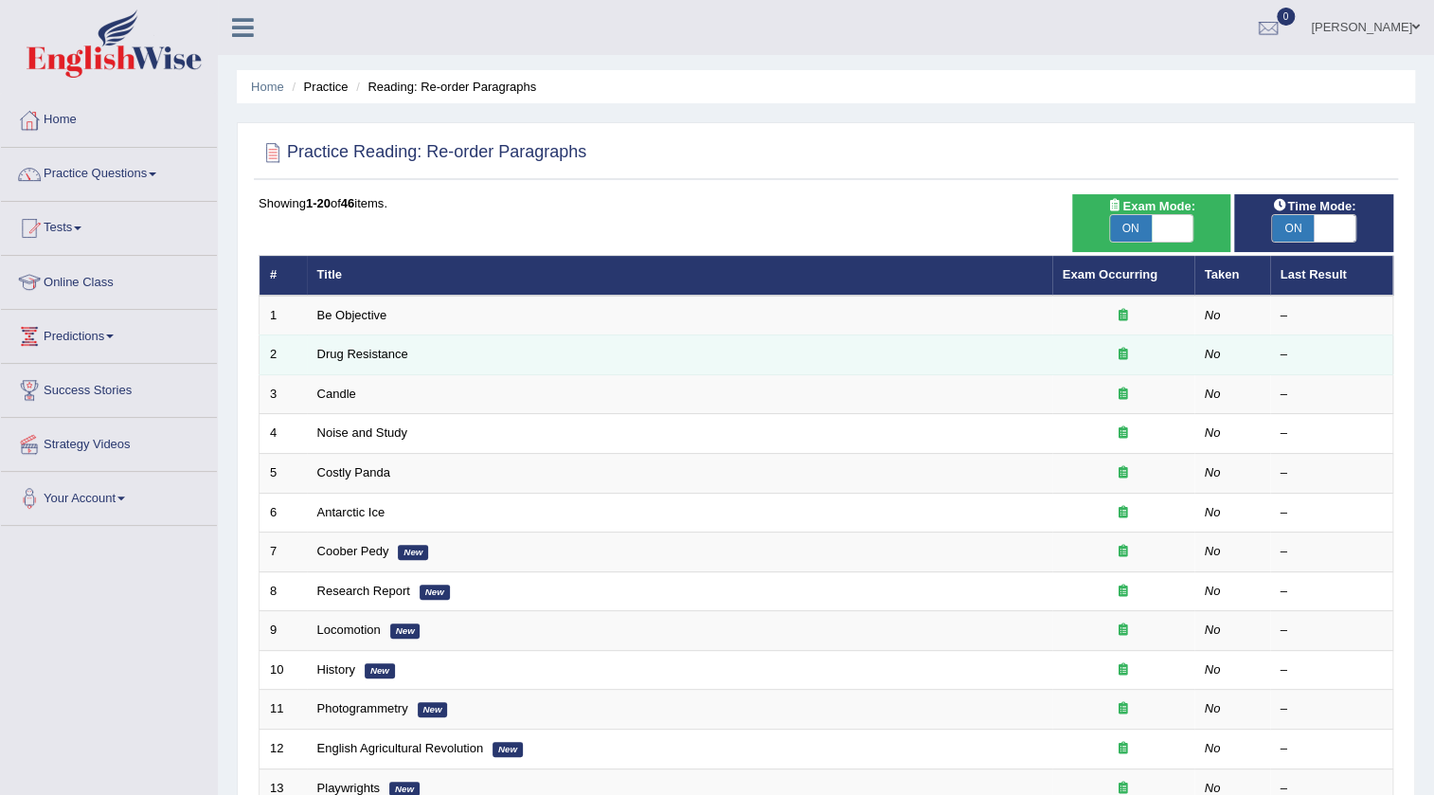
click at [445, 358] on td "Drug Resistance" at bounding box center [680, 355] width 746 height 40
click at [374, 358] on link "Drug Resistance" at bounding box center [362, 354] width 91 height 14
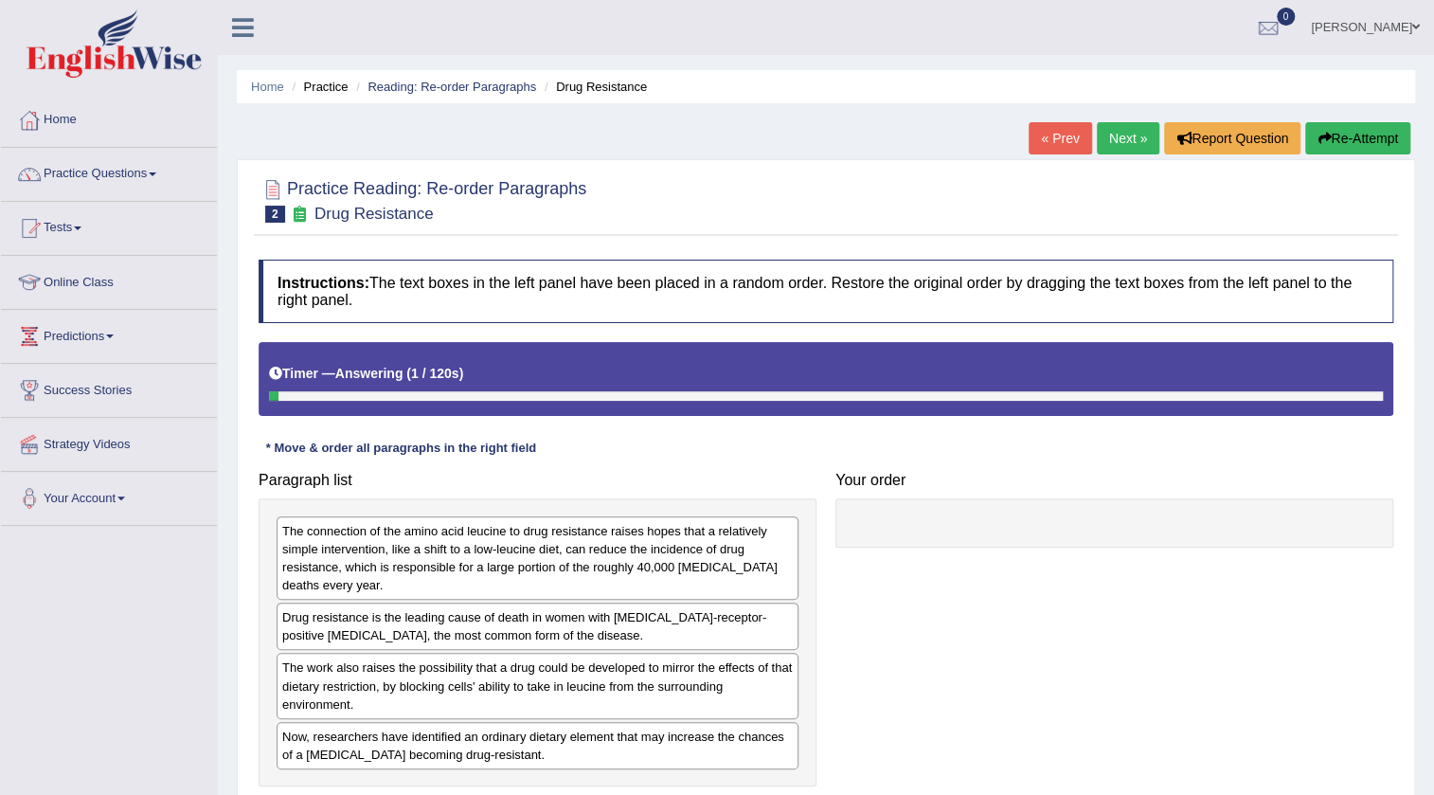
scroll to position [85, 0]
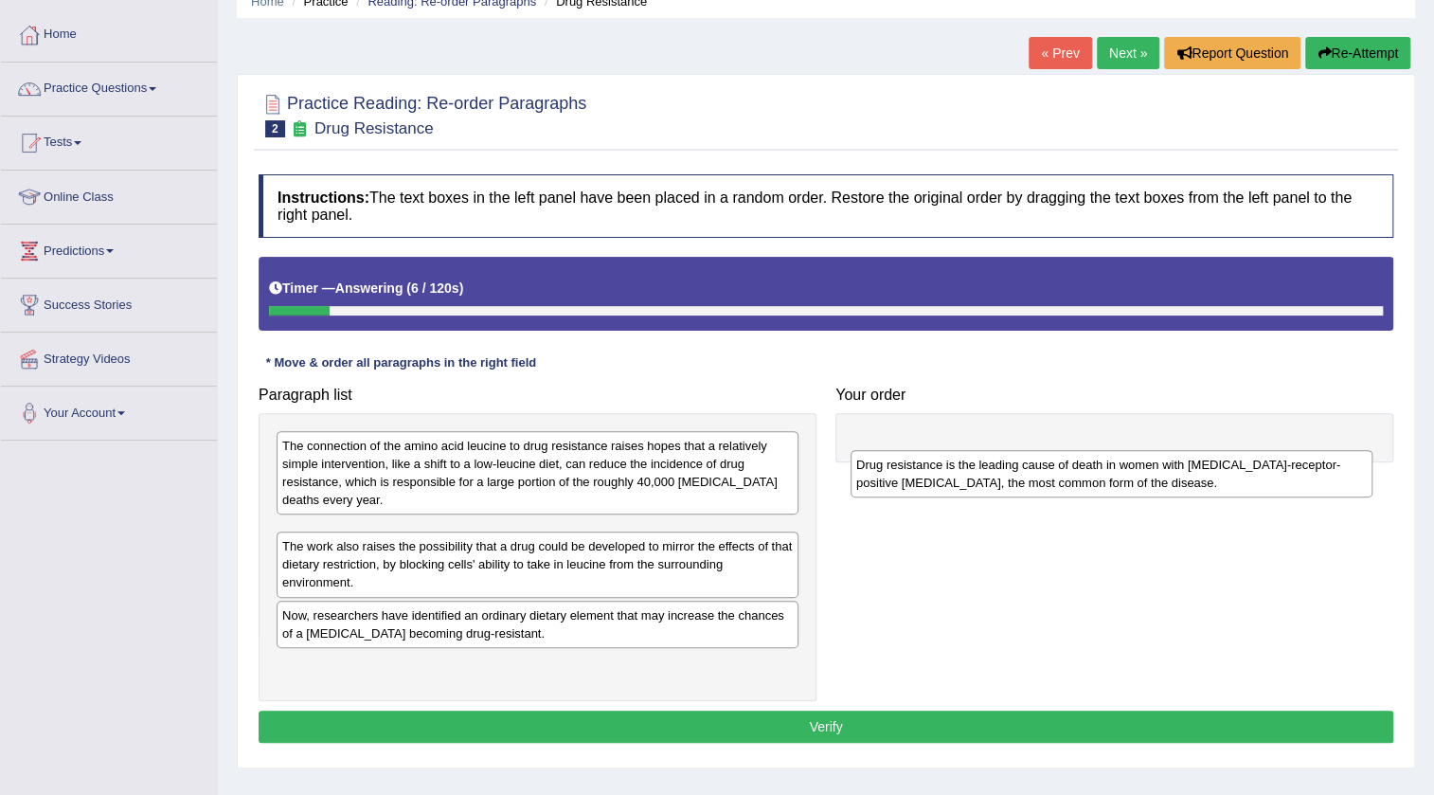
drag, startPoint x: 340, startPoint y: 543, endPoint x: 914, endPoint y: 464, distance: 579.4
click at [914, 464] on div "Drug resistance is the leading cause of death in women with estrogen-receptor-p…" at bounding box center [1112, 473] width 522 height 47
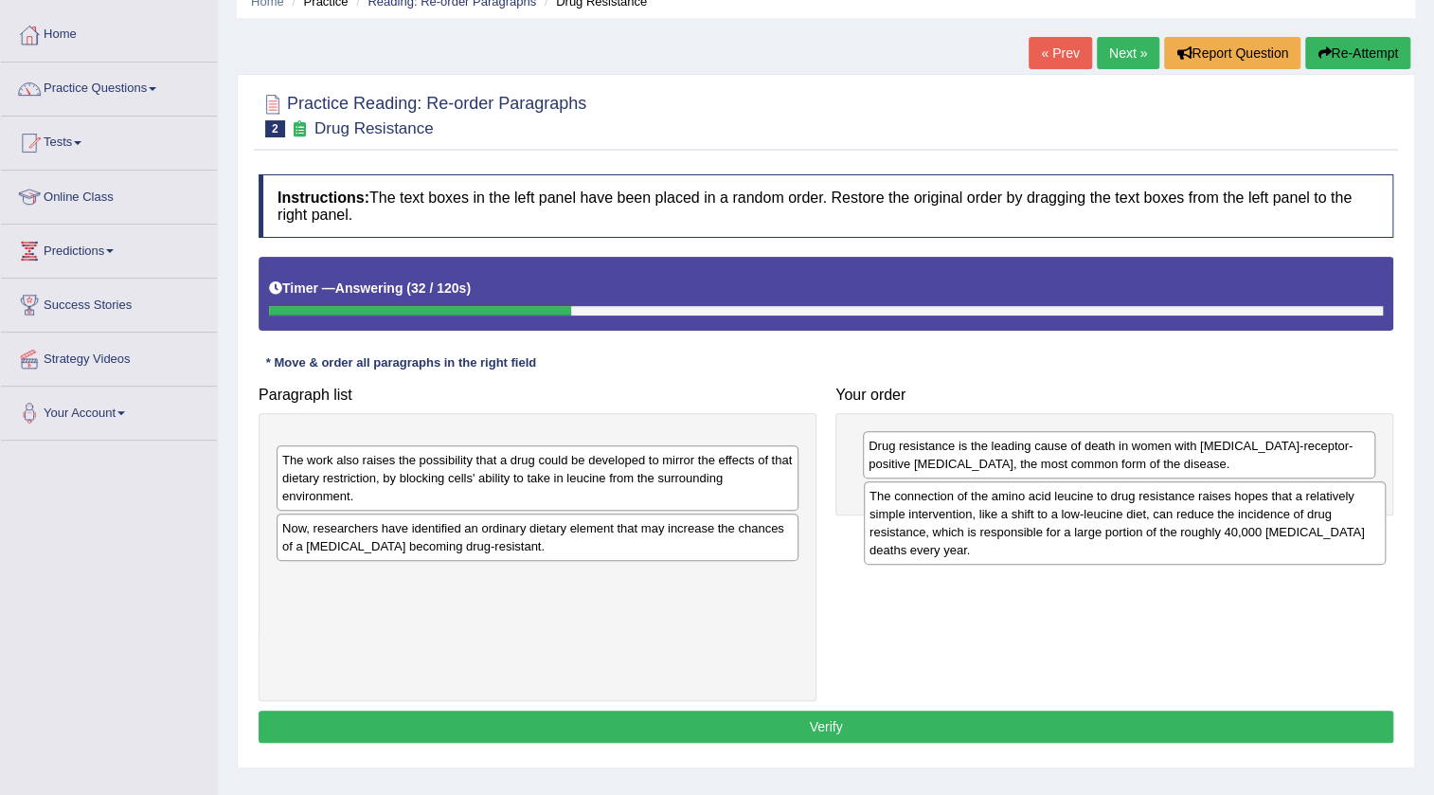
drag, startPoint x: 486, startPoint y: 463, endPoint x: 1073, endPoint y: 513, distance: 589.5
click at [1073, 513] on div "The connection of the amino acid leucine to drug resistance raises hopes that a…" at bounding box center [1125, 522] width 522 height 83
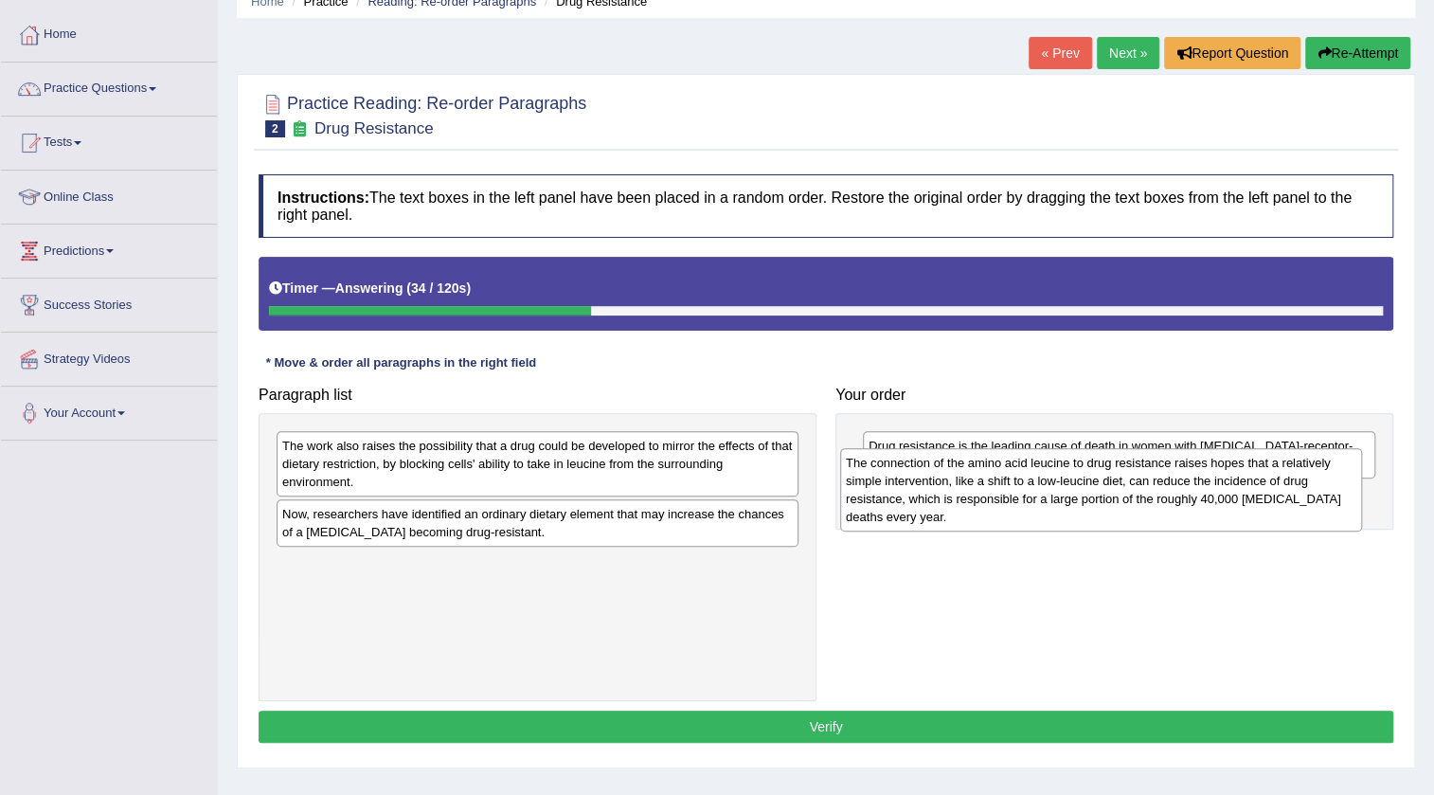
drag, startPoint x: 718, startPoint y: 492, endPoint x: 1282, endPoint y: 507, distance: 563.8
click at [1282, 507] on div "The connection of the amino acid leucine to drug resistance raises hopes that a…" at bounding box center [1101, 489] width 522 height 83
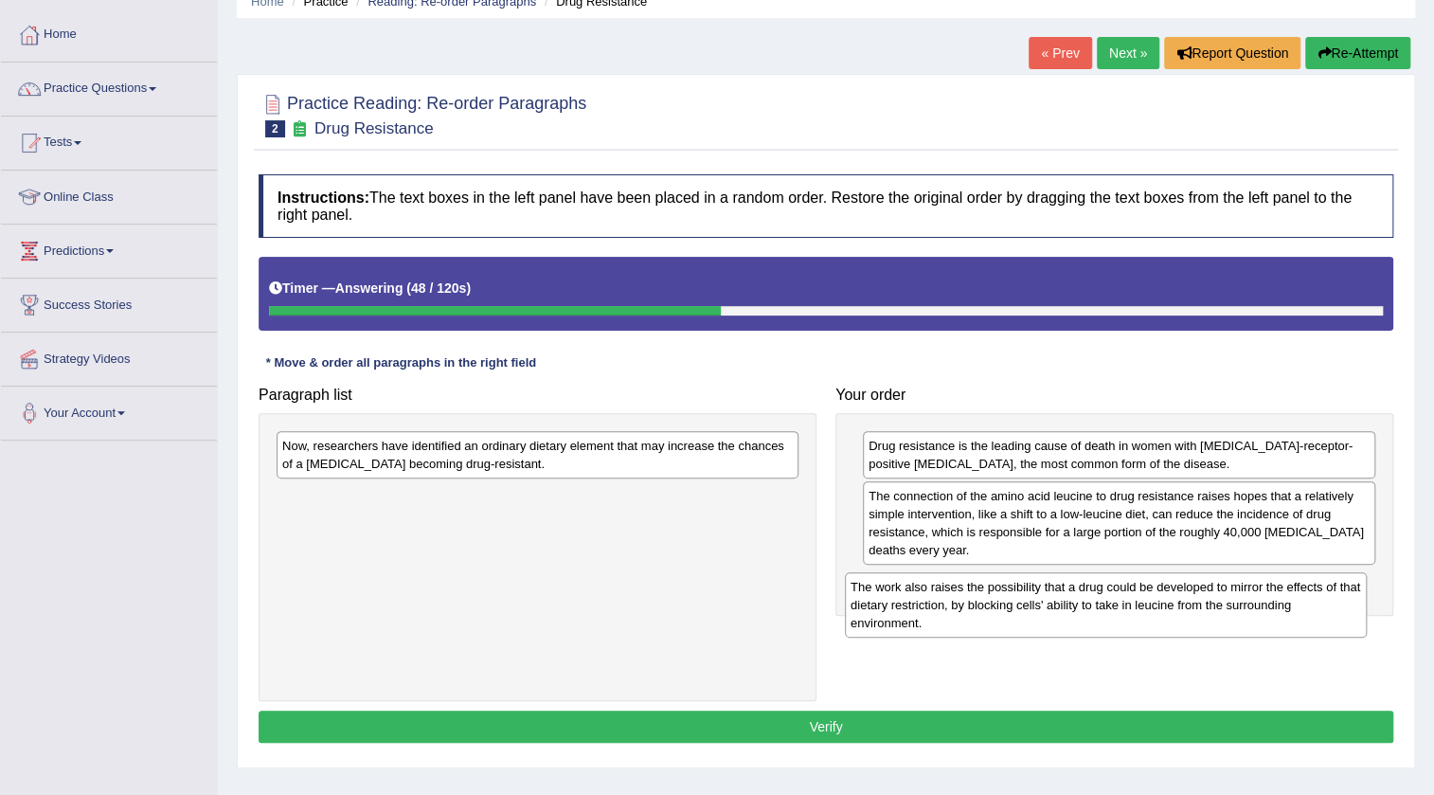
drag, startPoint x: 548, startPoint y: 446, endPoint x: 1122, endPoint y: 586, distance: 590.9
click at [1122, 586] on div "The work also raises the possibility that a drug could be developed to mirror t…" at bounding box center [1106, 604] width 522 height 65
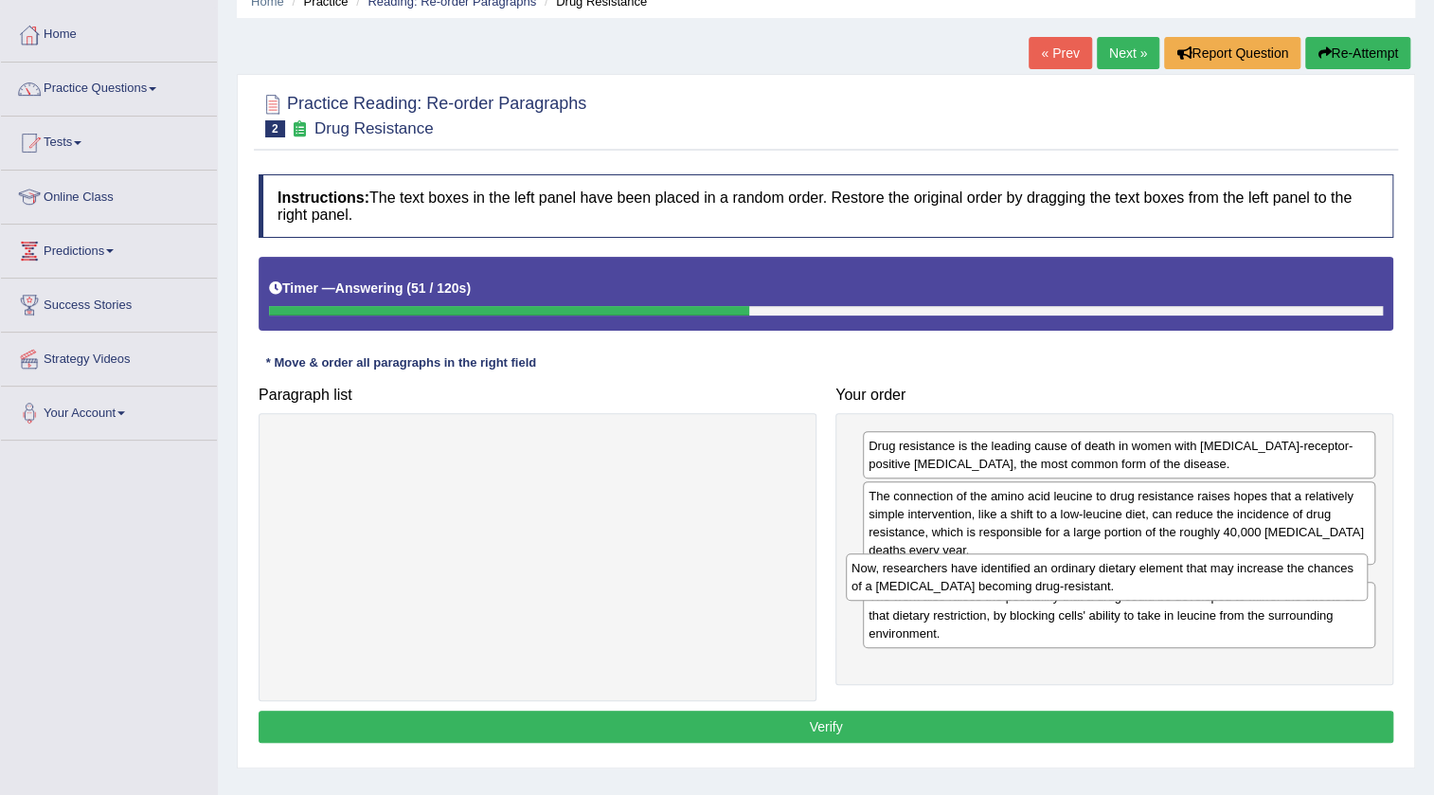
drag, startPoint x: 661, startPoint y: 459, endPoint x: 1231, endPoint y: 582, distance: 582.3
click at [1231, 582] on div "Now, researchers have identified an ordinary dietary element that may increase …" at bounding box center [1107, 576] width 522 height 47
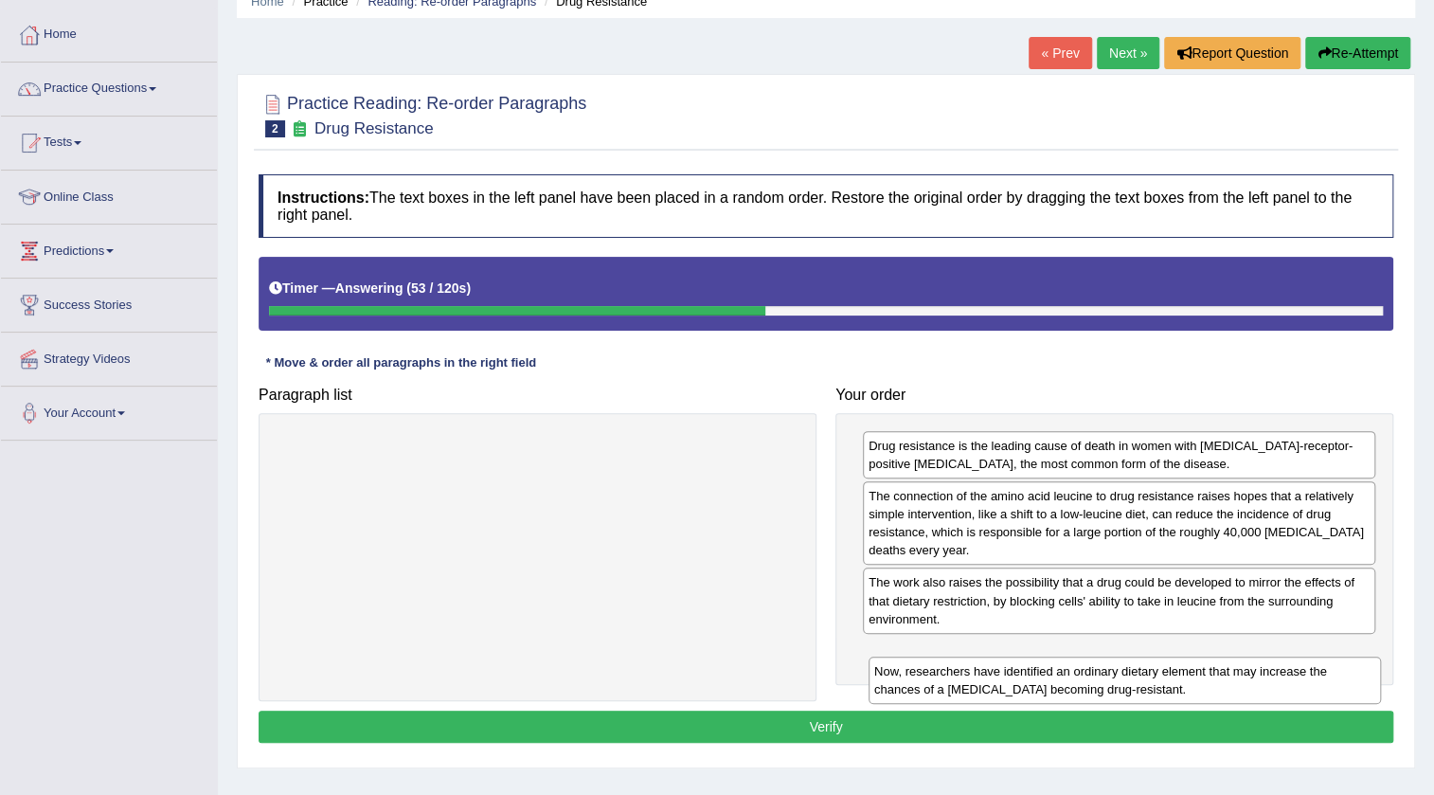
drag, startPoint x: 1084, startPoint y: 599, endPoint x: 1089, endPoint y: 688, distance: 89.2
click at [1089, 688] on div "Now, researchers have identified an ordinary dietary element that may increase …" at bounding box center [1125, 679] width 512 height 47
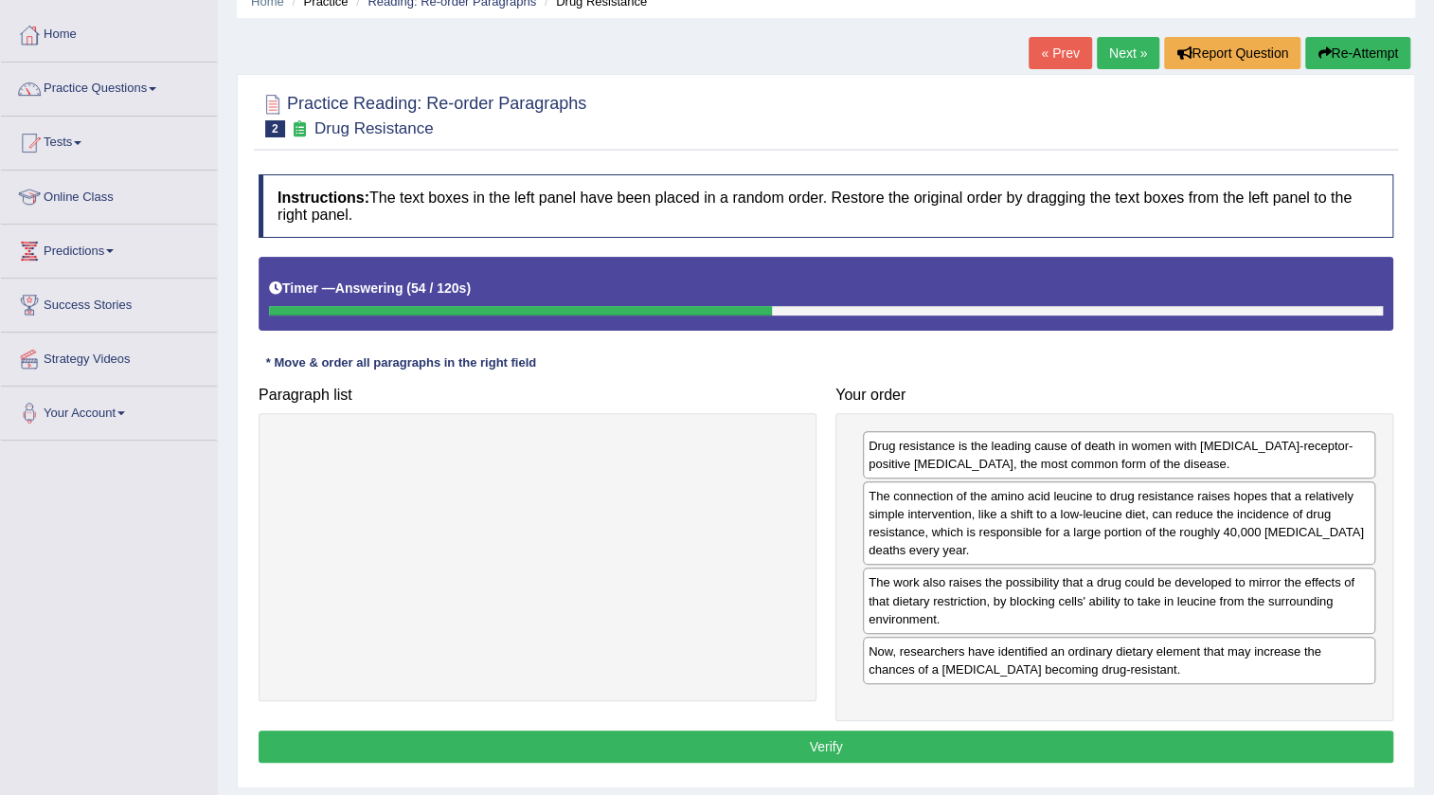
click at [1016, 730] on button "Verify" at bounding box center [826, 746] width 1135 height 32
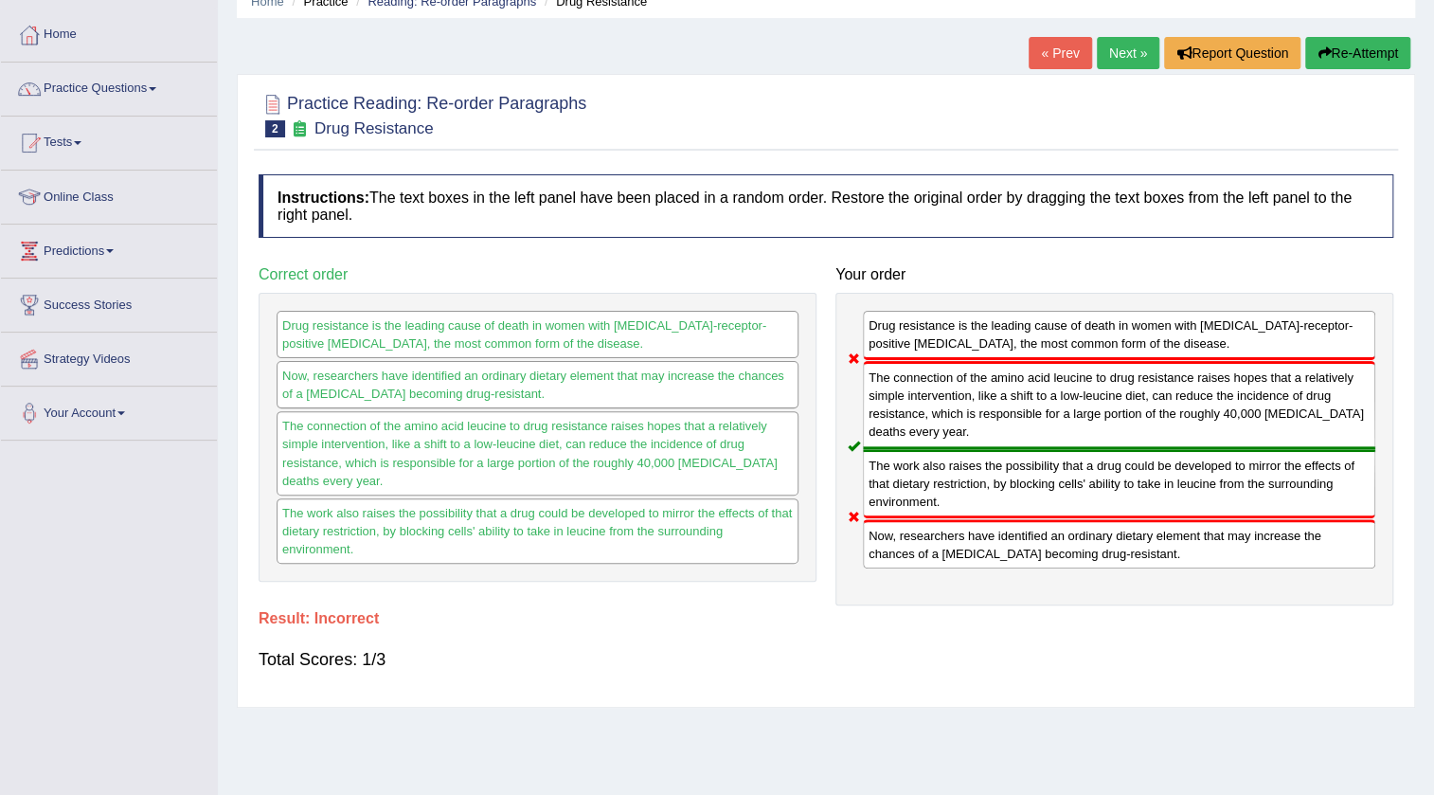
click at [921, 549] on div "Now, researchers have identified an ordinary dietary element that may increase …" at bounding box center [1119, 543] width 512 height 49
